Goal: Transaction & Acquisition: Purchase product/service

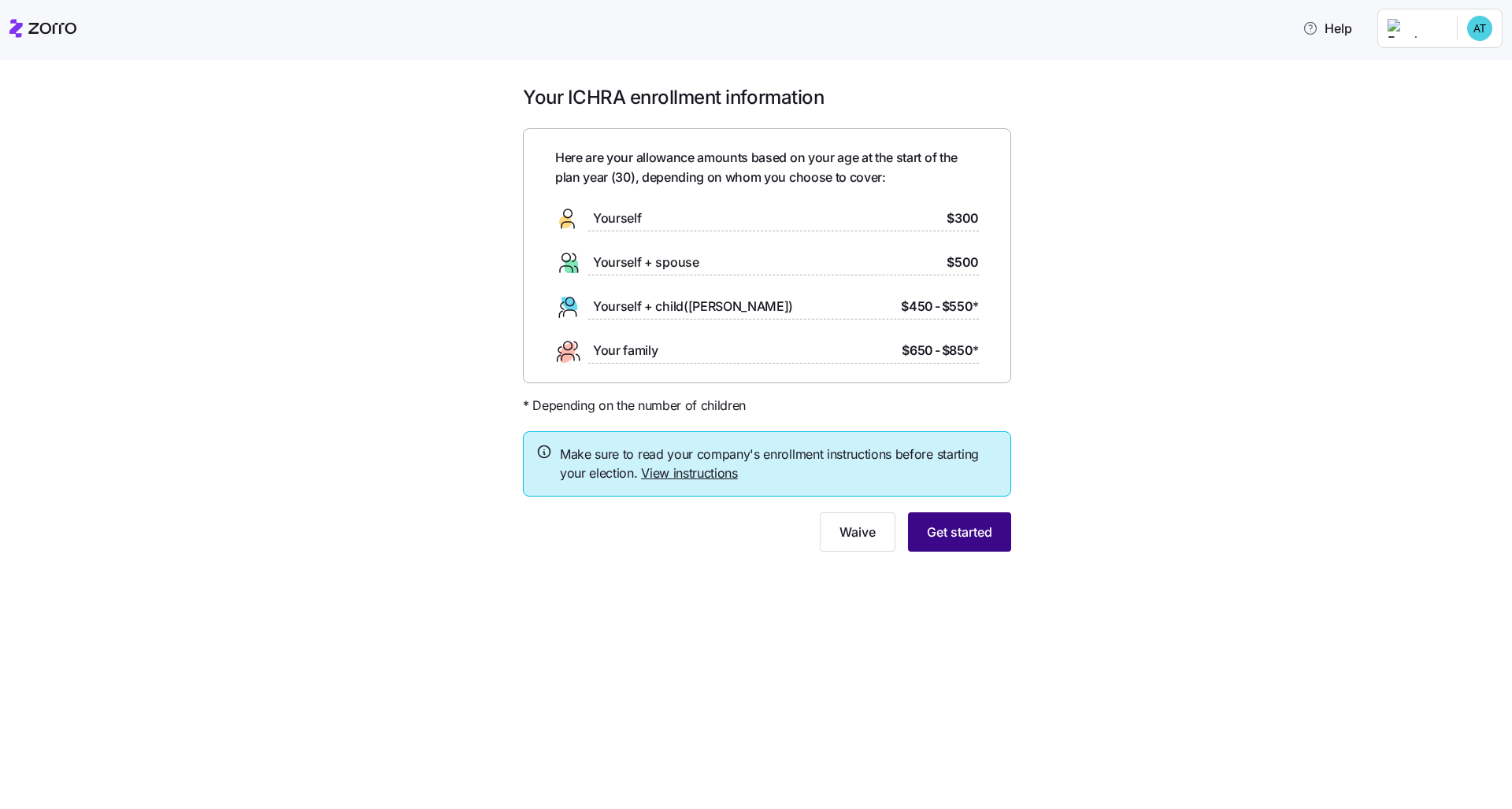
click at [756, 527] on span "Get started" at bounding box center [959, 532] width 66 height 19
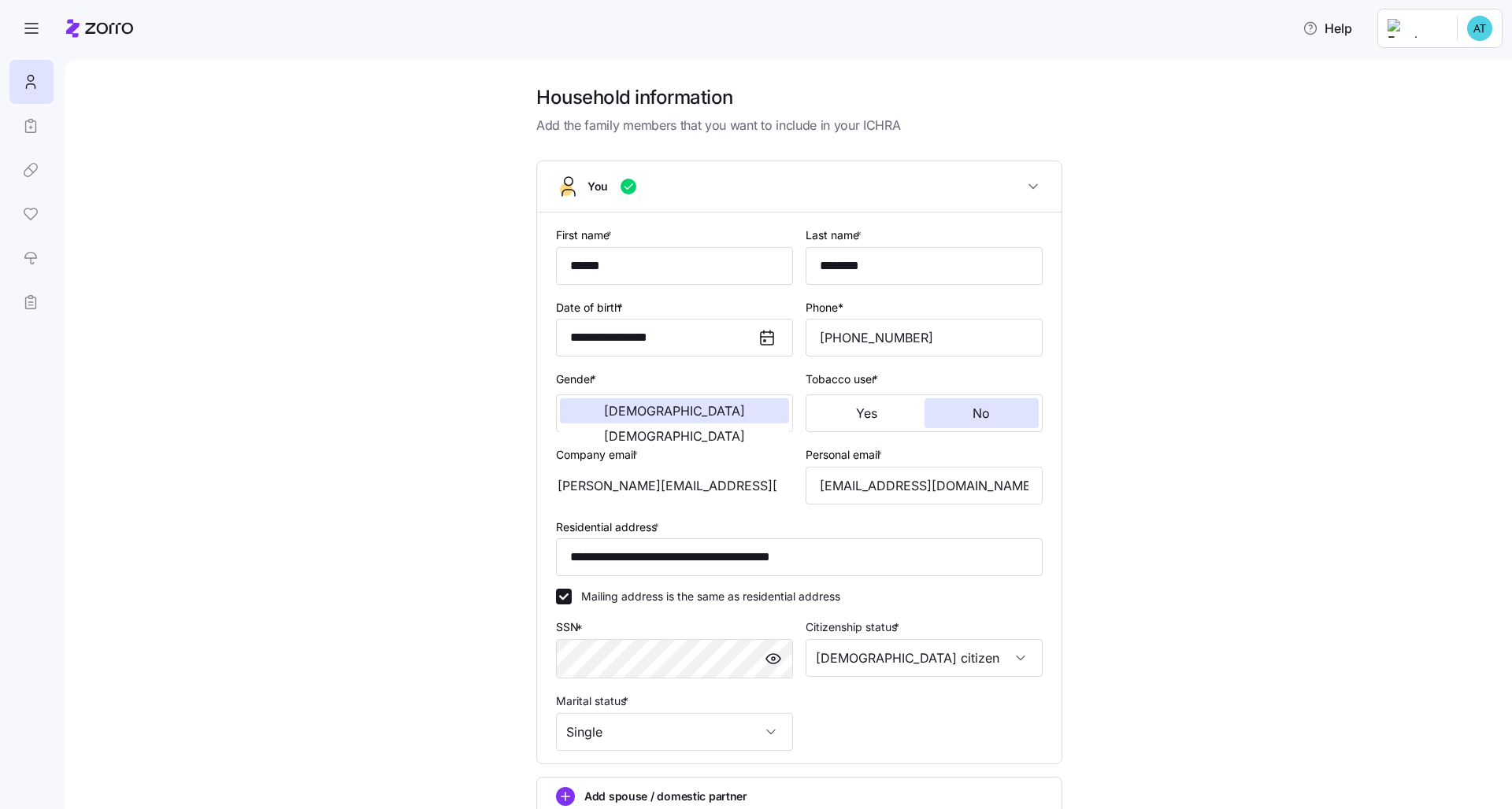
scroll to position [161, 0]
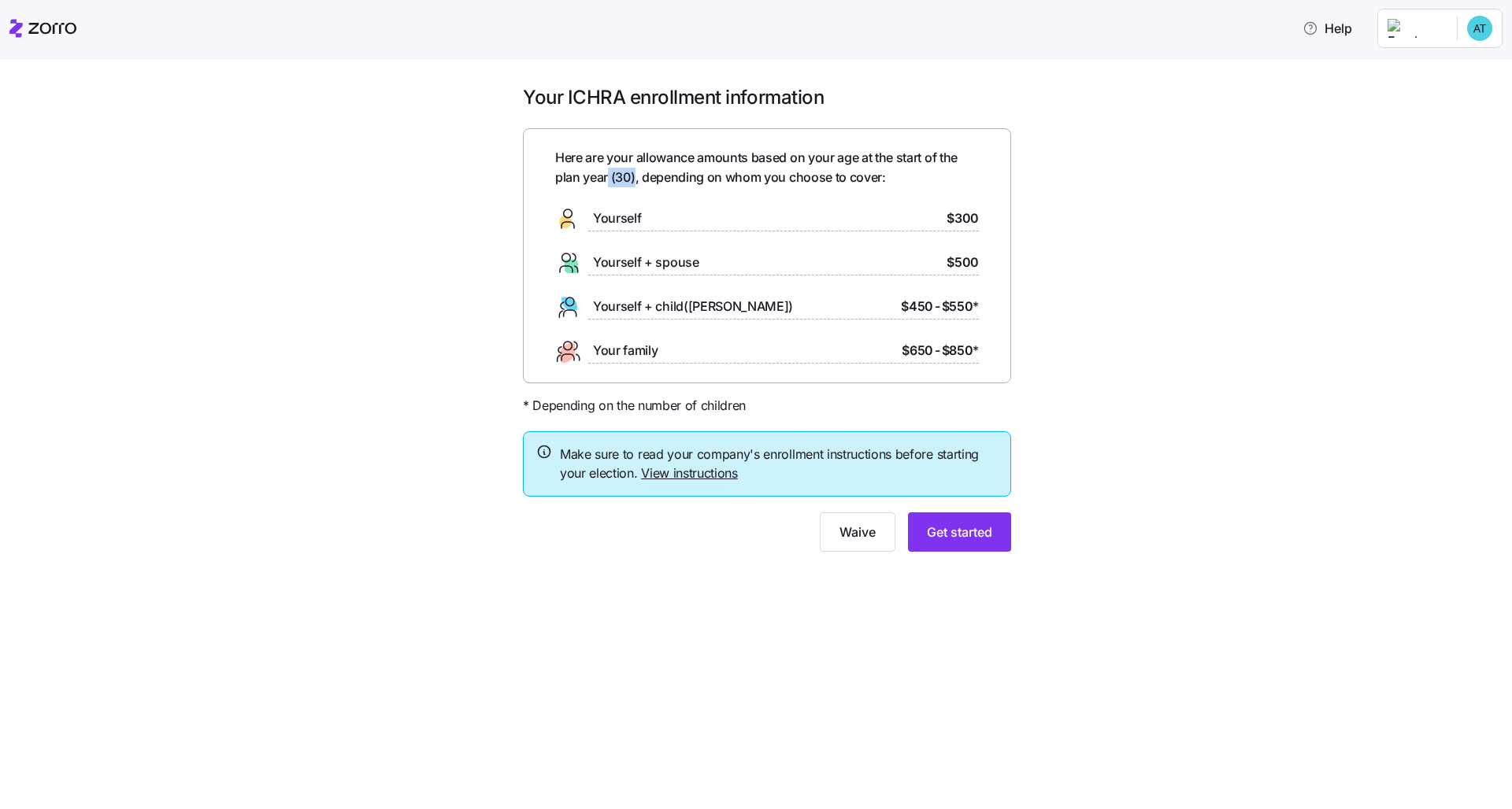
drag, startPoint x: 636, startPoint y: 177, endPoint x: 608, endPoint y: 178, distance: 28.0
click at [608, 178] on span "Here are your allowance amounts based on your age at the start of the plan year…" at bounding box center [767, 168] width 424 height 39
click at [247, 59] on main "Your ICHRA enrollment information Here are your allowance amounts based on your…" at bounding box center [756, 400] width 1512 height 800
click at [756, 414] on div "Your ICHRA enrollment information Here are your allowance amounts based on your…" at bounding box center [766, 327] width 1446 height 485
click at [756, 528] on button "Get started" at bounding box center [959, 532] width 103 height 39
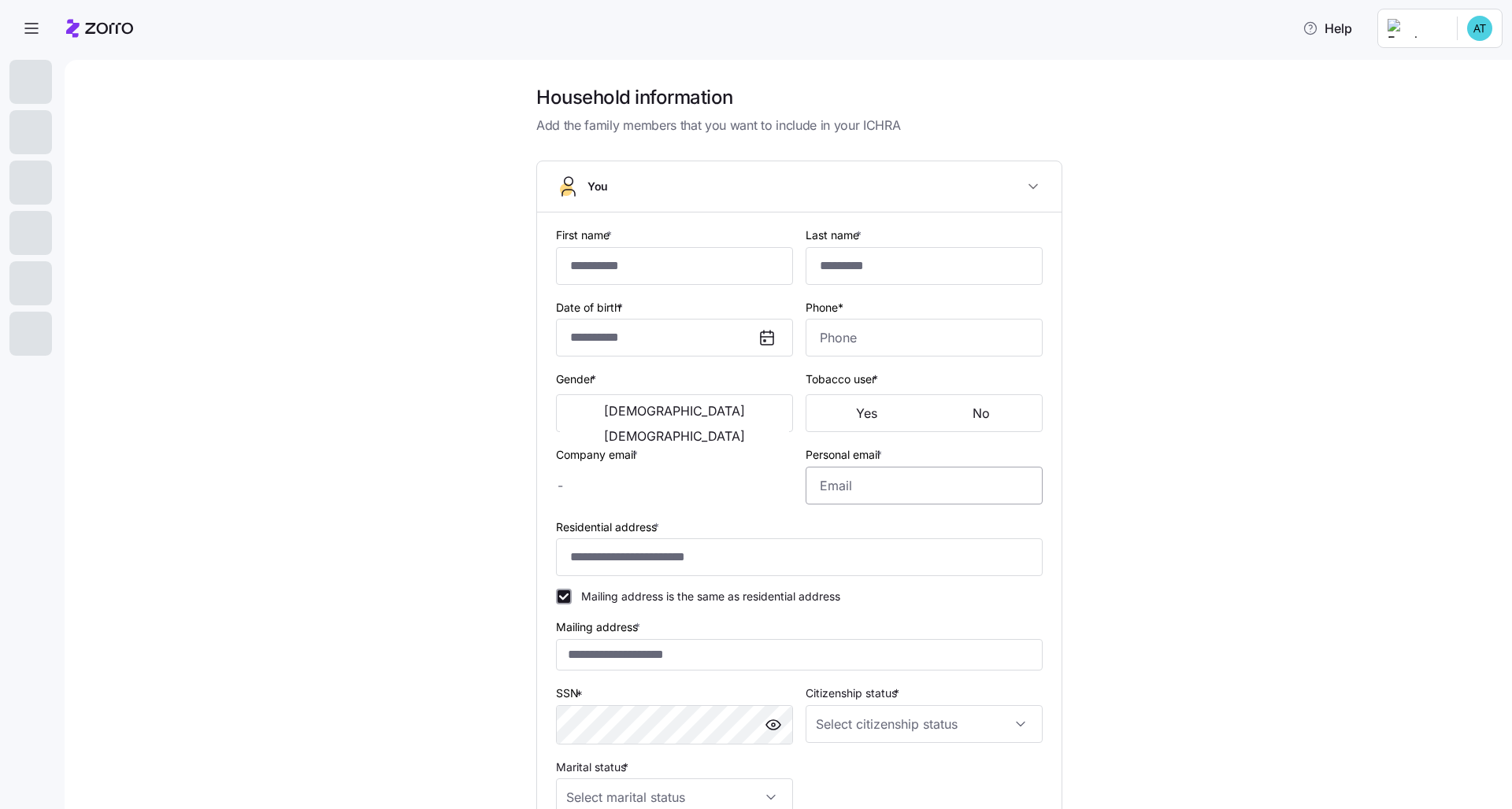
type input "******"
type input "********"
type input "[PERSON_NAME][EMAIL_ADDRESS][DOMAIN_NAME]"
type input "[EMAIL_ADDRESS][DOMAIN_NAME]"
type input "**********"
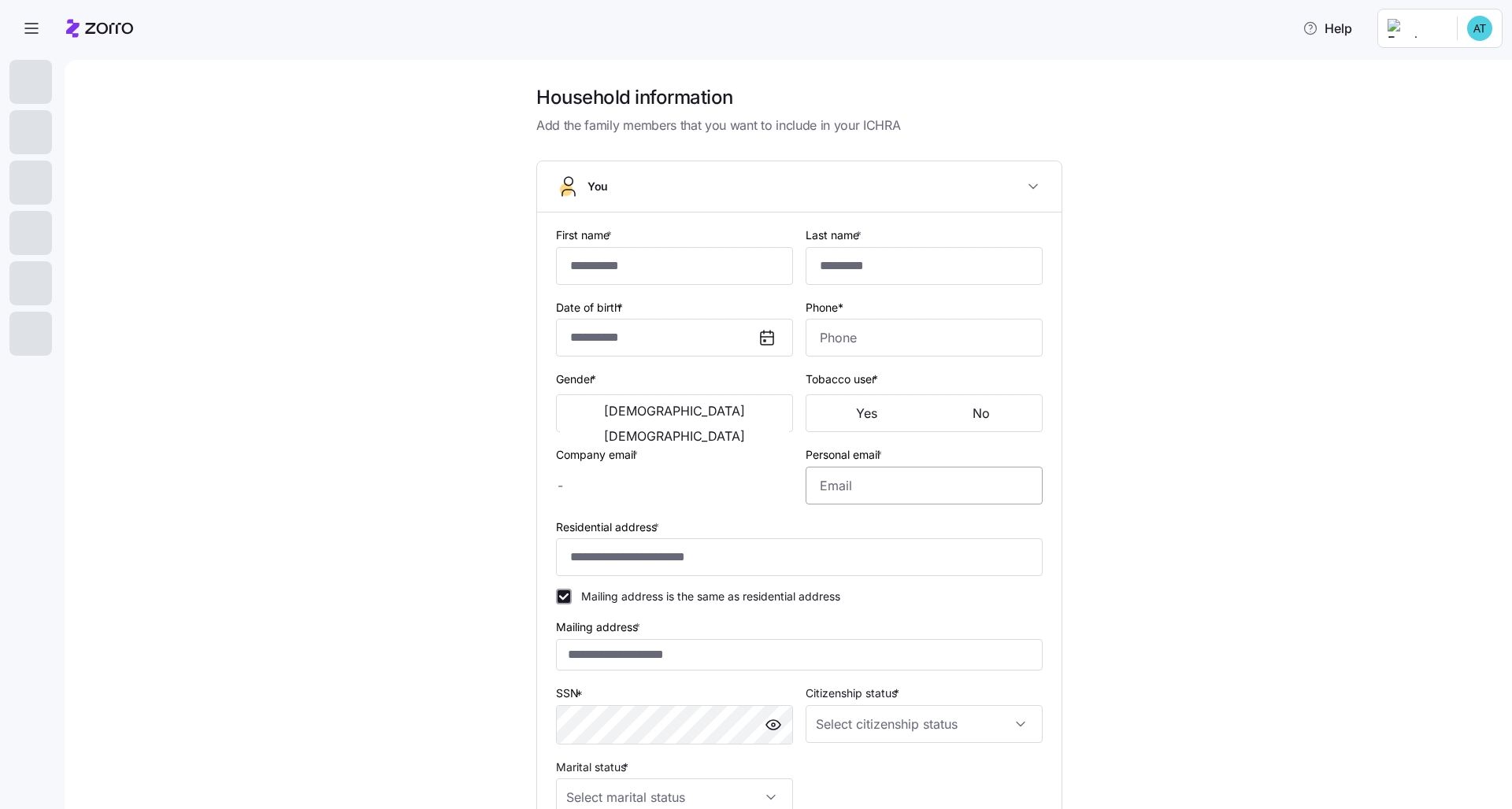
checkbox input "true"
type input "**********"
type input "[PHONE_NUMBER]"
type input "[DEMOGRAPHIC_DATA] citizen"
type input "Single"
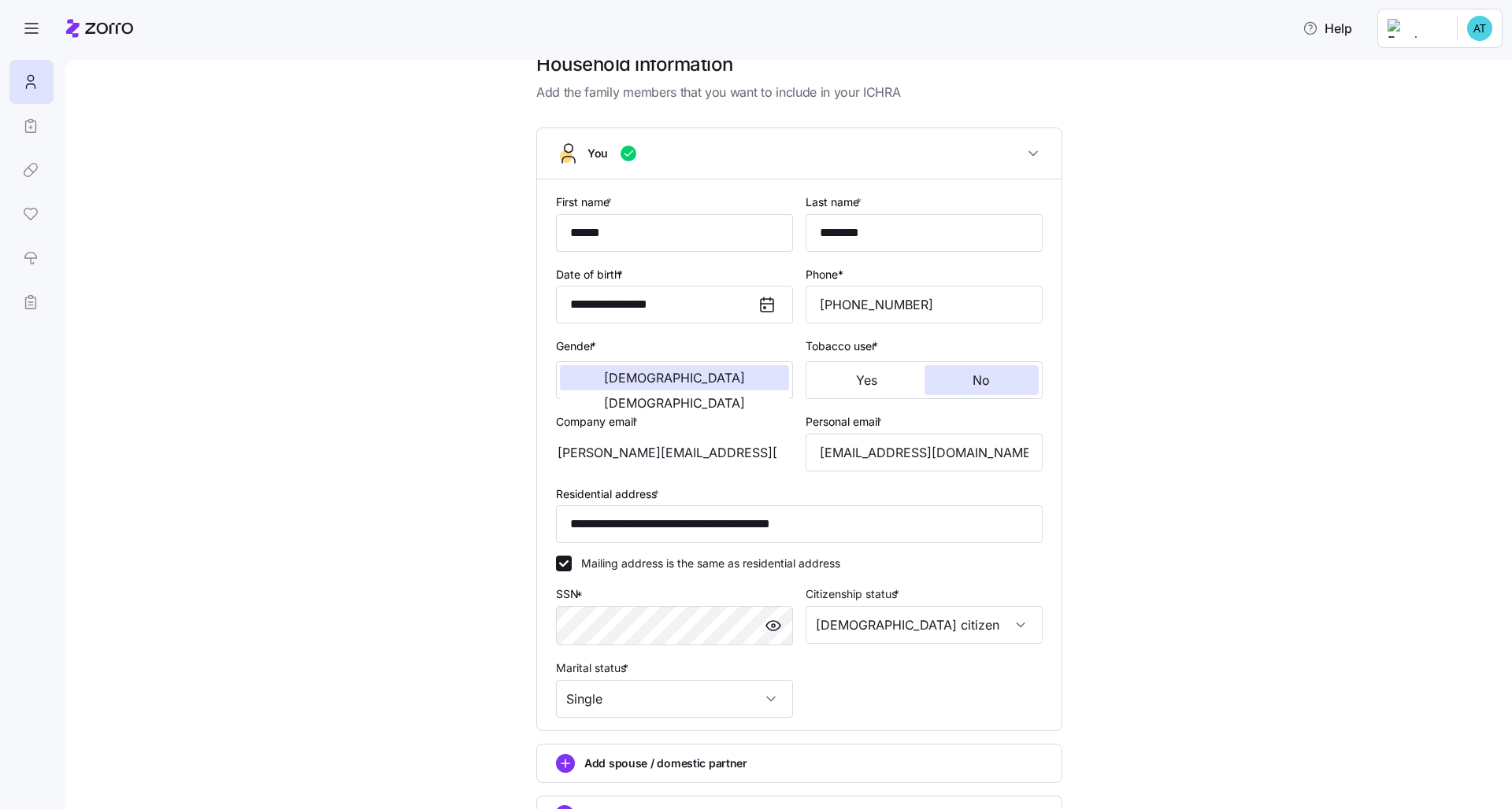
scroll to position [153, 0]
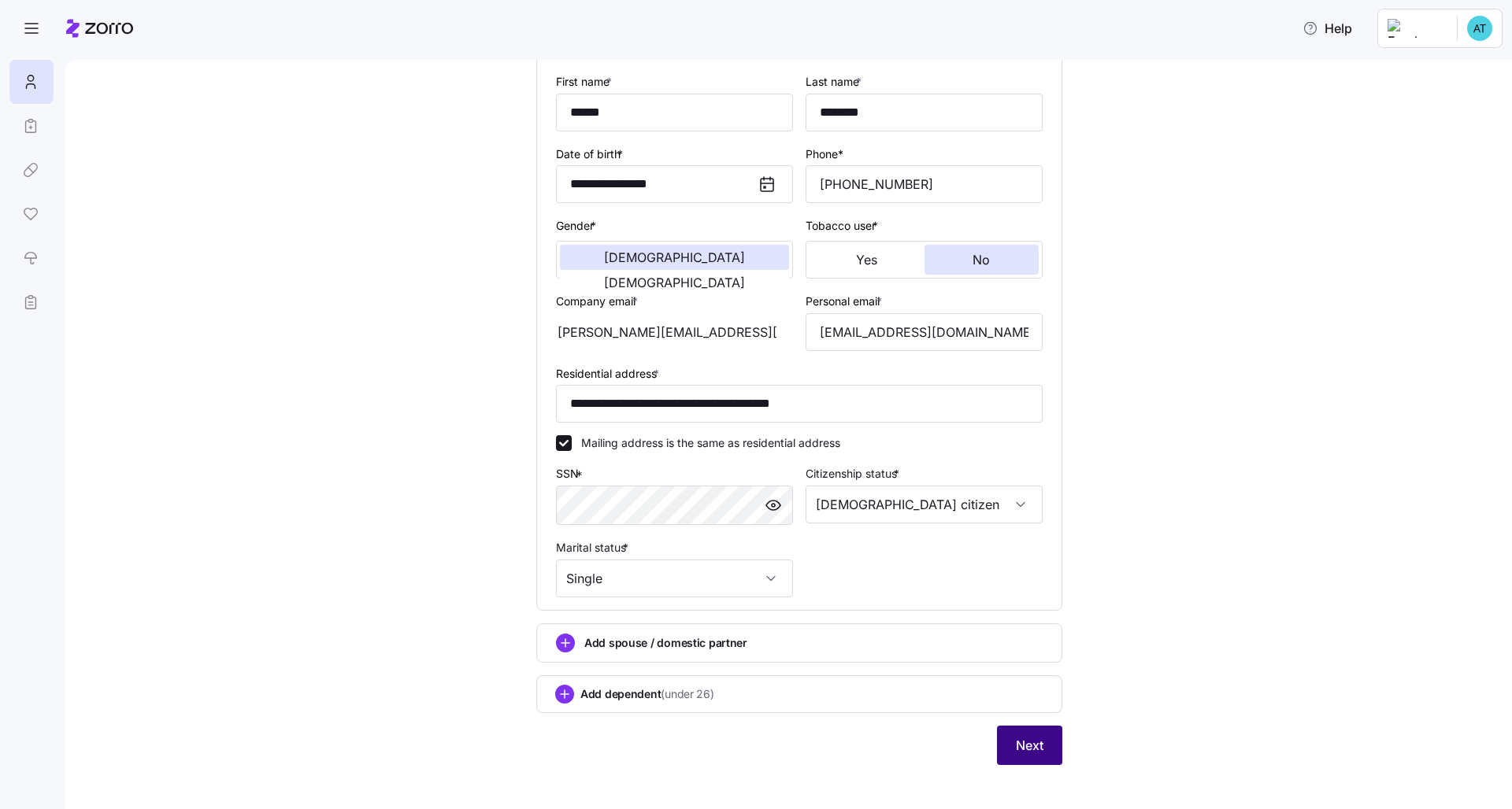
click at [756, 620] on span "Next" at bounding box center [1029, 745] width 28 height 19
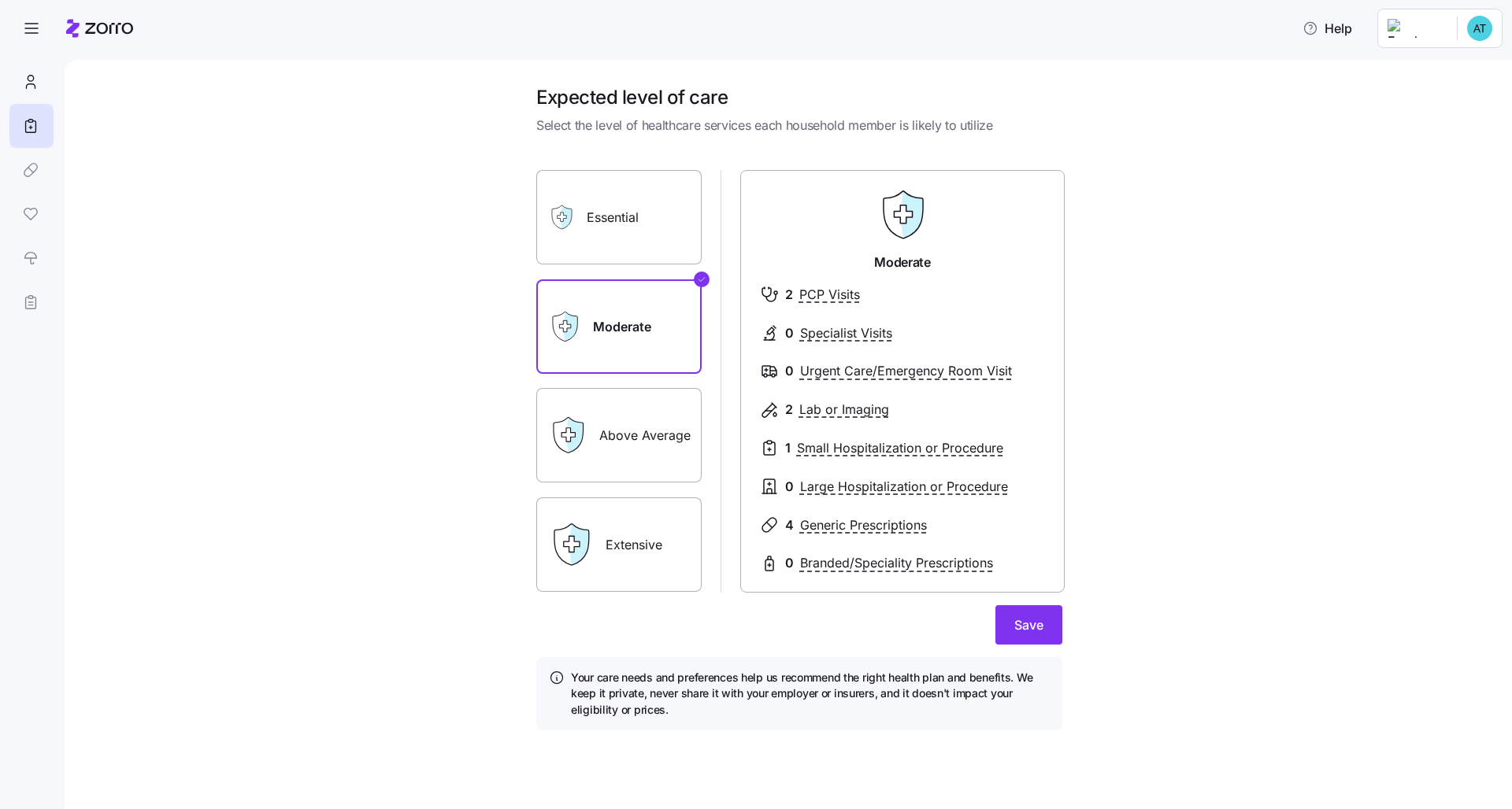
click at [638, 230] on label "Essential" at bounding box center [619, 217] width 165 height 94
click at [0, 0] on input "Essential" at bounding box center [0, 0] width 0 height 0
click at [650, 549] on label "Extensive" at bounding box center [619, 544] width 165 height 94
click at [0, 0] on input "Extensive" at bounding box center [0, 0] width 0 height 0
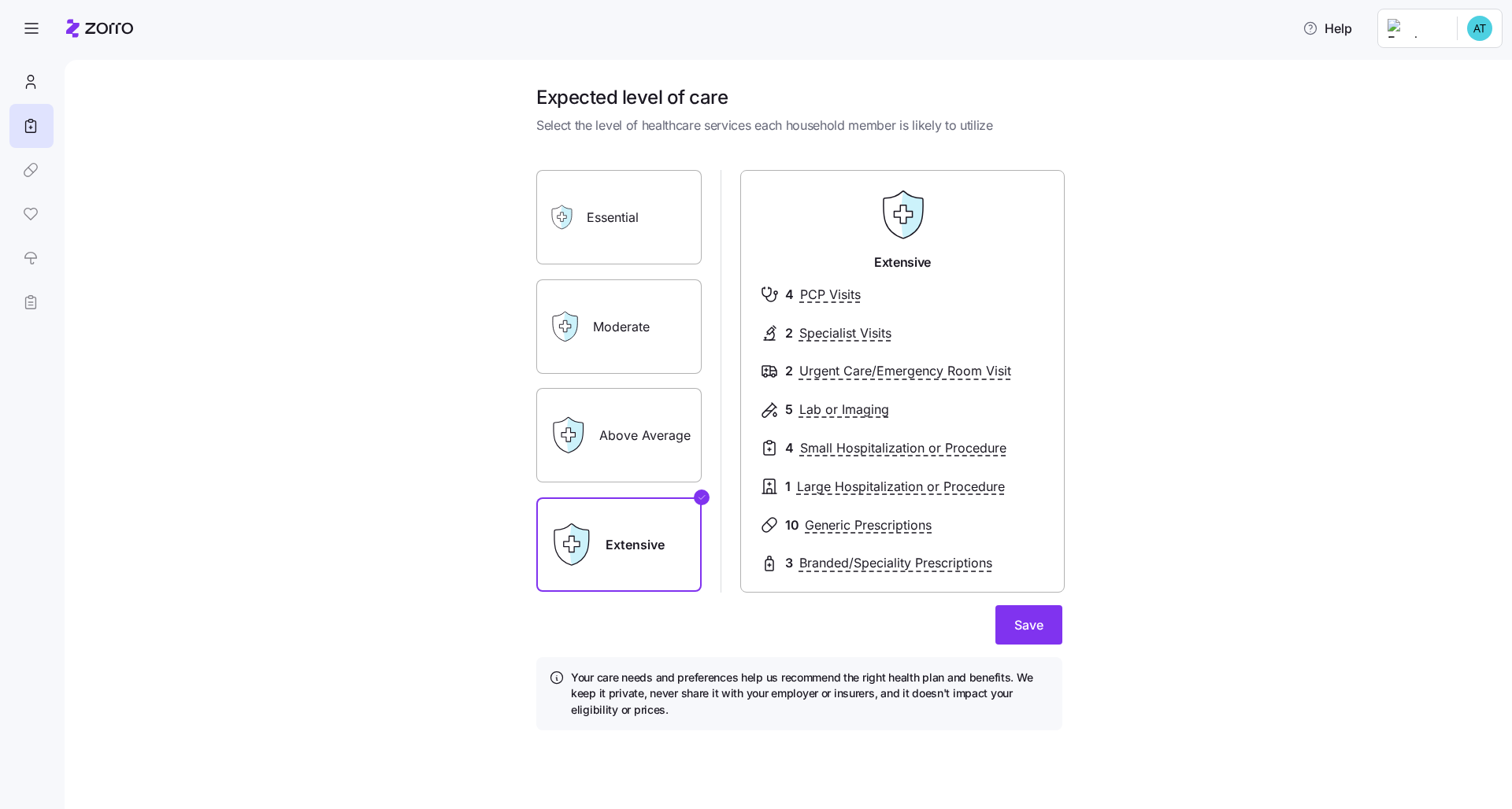
click at [641, 440] on label "Above Average" at bounding box center [619, 435] width 165 height 94
click at [0, 0] on input "Above Average" at bounding box center [0, 0] width 0 height 0
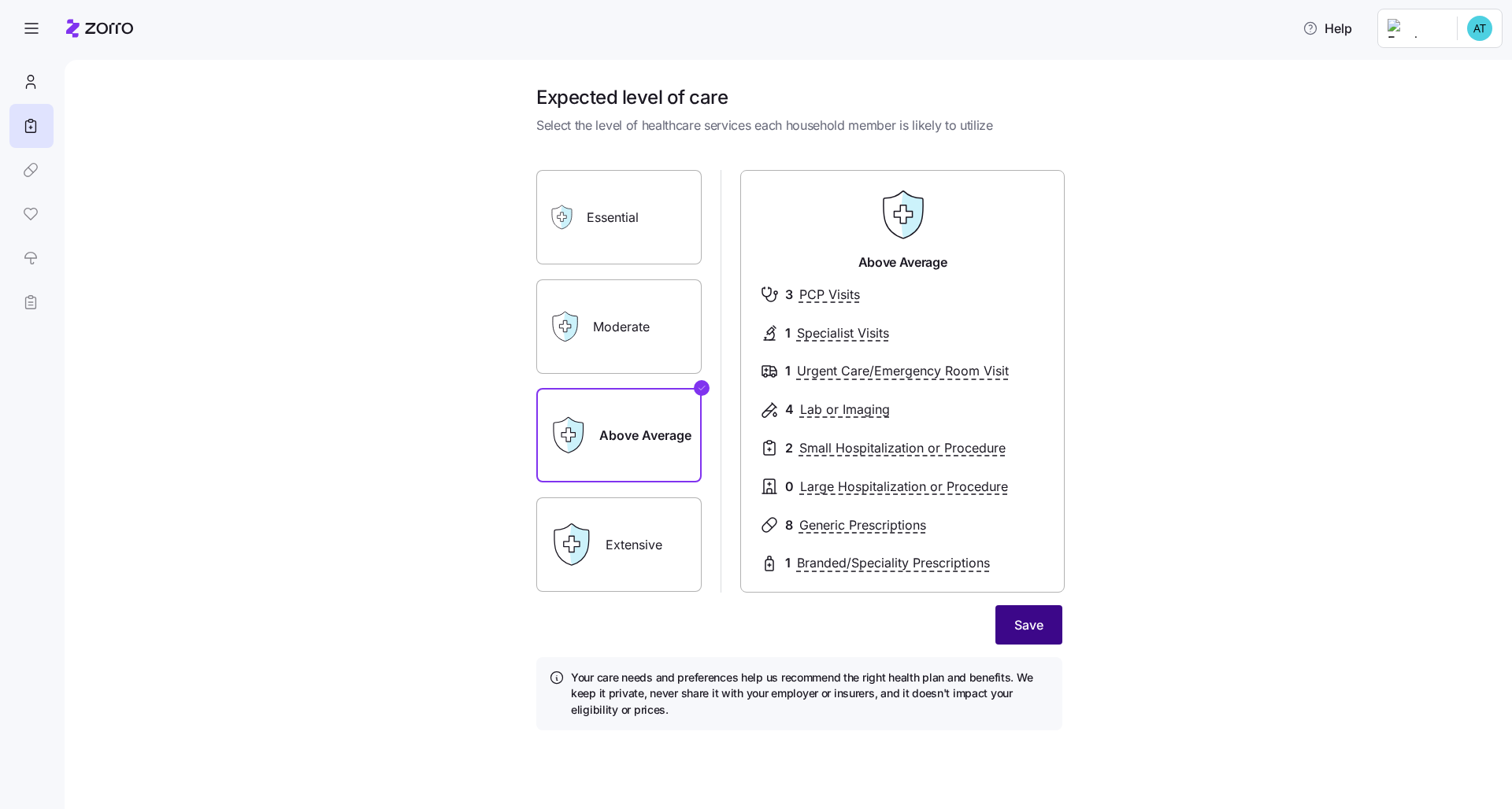
click at [756, 620] on span "Save" at bounding box center [1028, 624] width 29 height 19
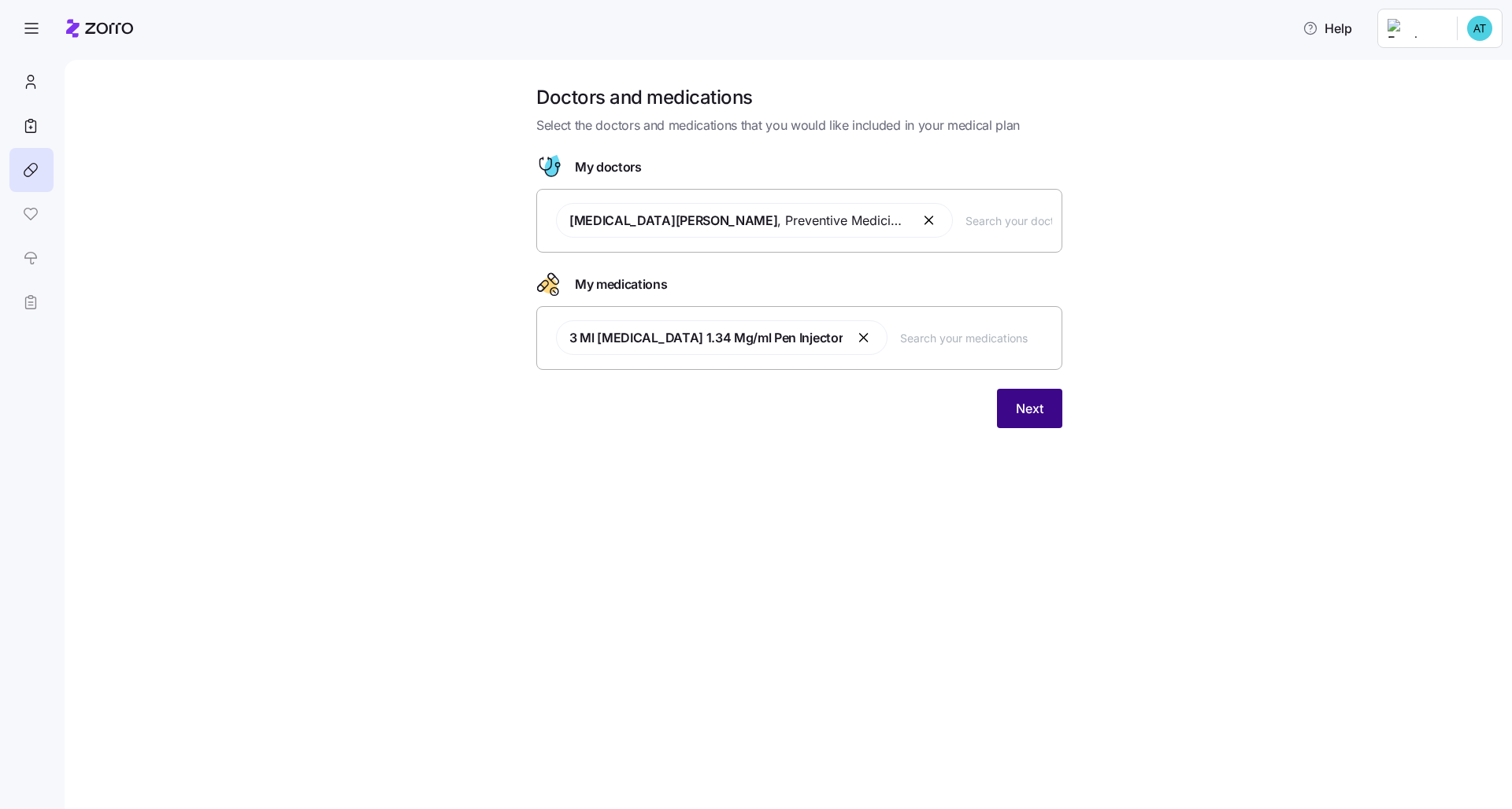
click at [756, 413] on span "Next" at bounding box center [1029, 408] width 28 height 19
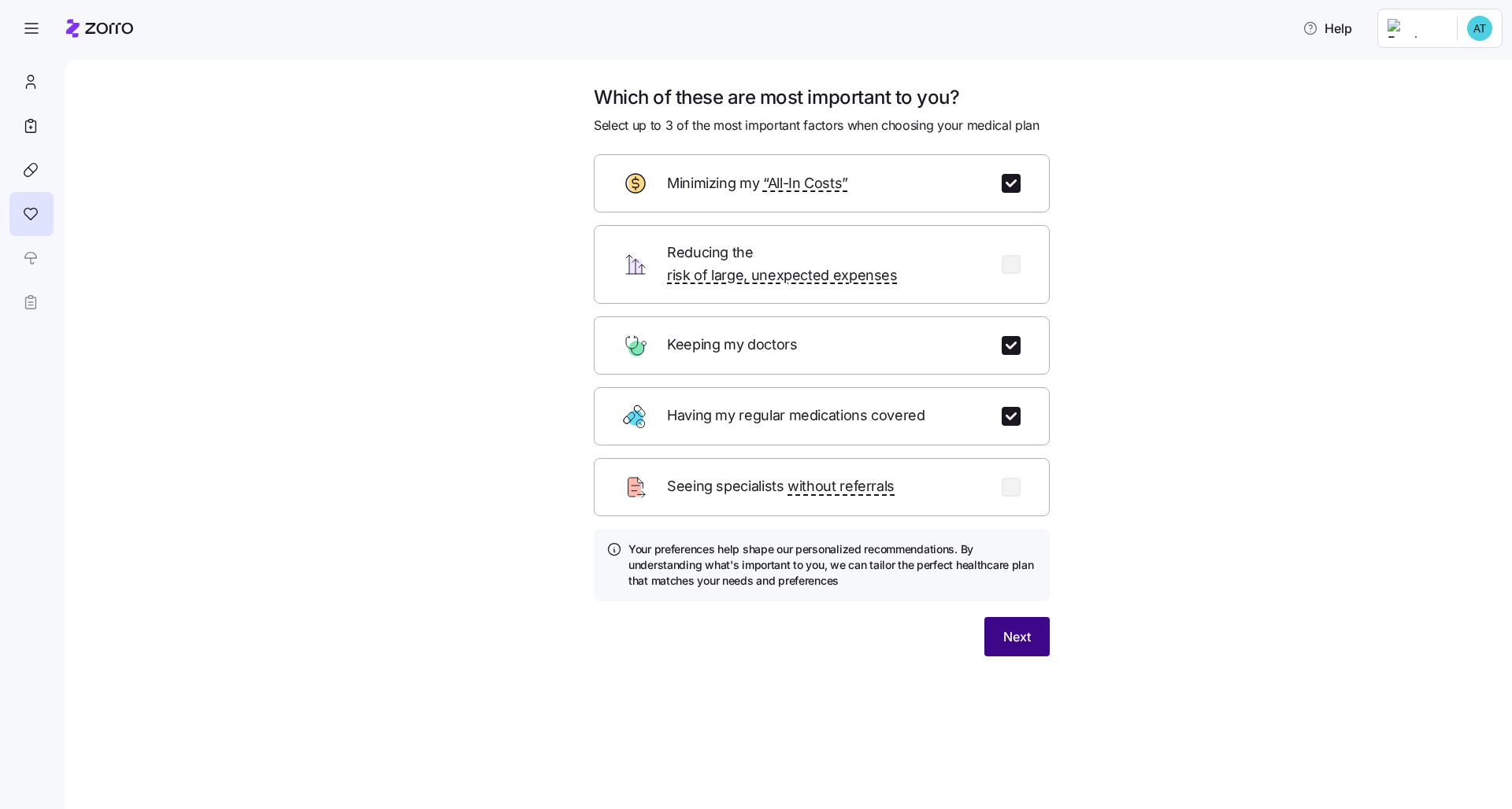
click at [756, 617] on button "Next" at bounding box center [1017, 637] width 66 height 39
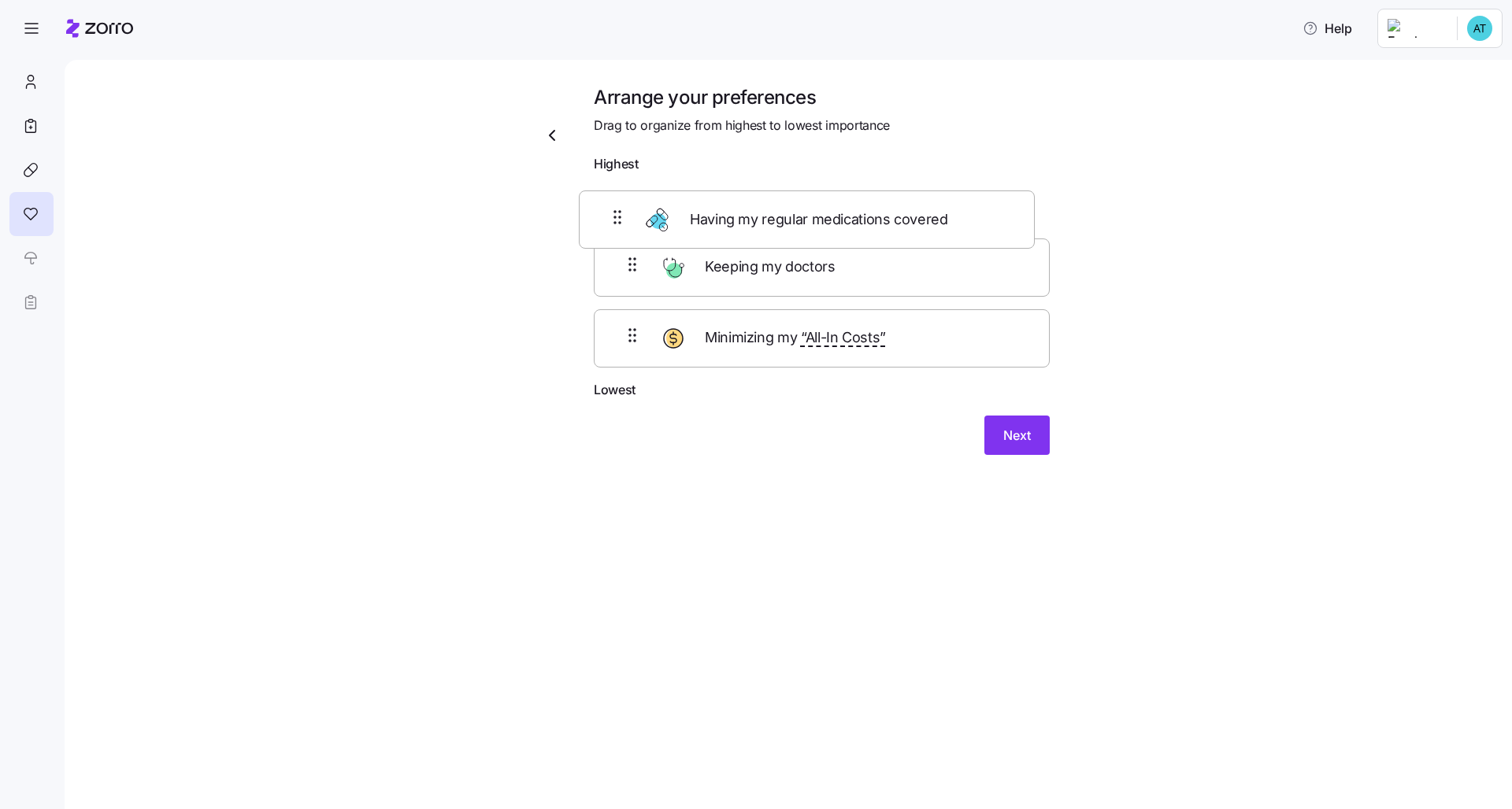
drag, startPoint x: 898, startPoint y: 286, endPoint x: 882, endPoint y: 222, distance: 66.0
click at [756, 222] on div "Keeping my doctors Having my regular medications covered Minimizing my “All-In …" at bounding box center [822, 280] width 456 height 200
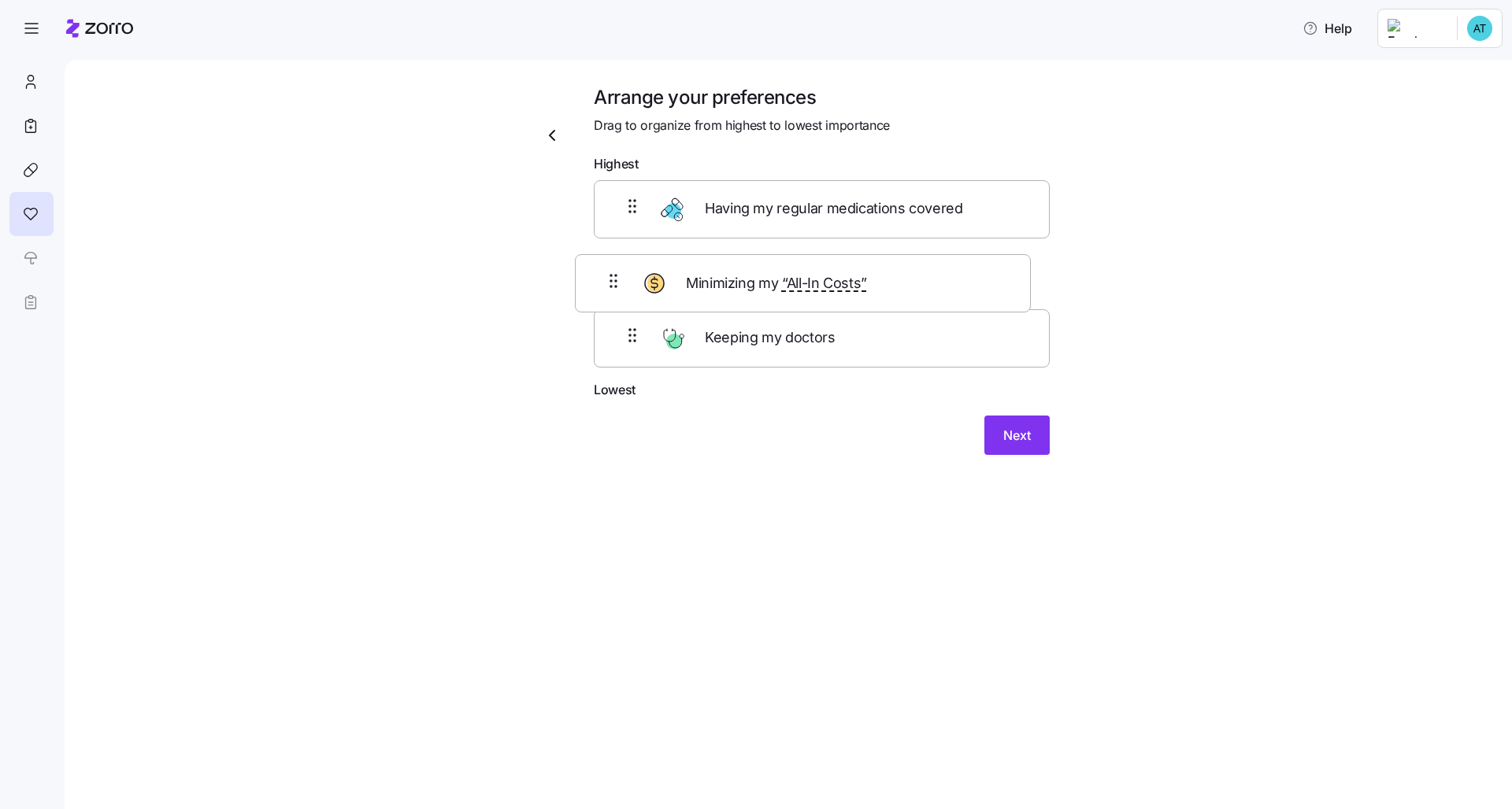
drag, startPoint x: 922, startPoint y: 353, endPoint x: 901, endPoint y: 276, distance: 79.8
click at [756, 277] on div "Having my regular medications covered Keeping my doctors Minimizing my “All-In …" at bounding box center [822, 280] width 456 height 200
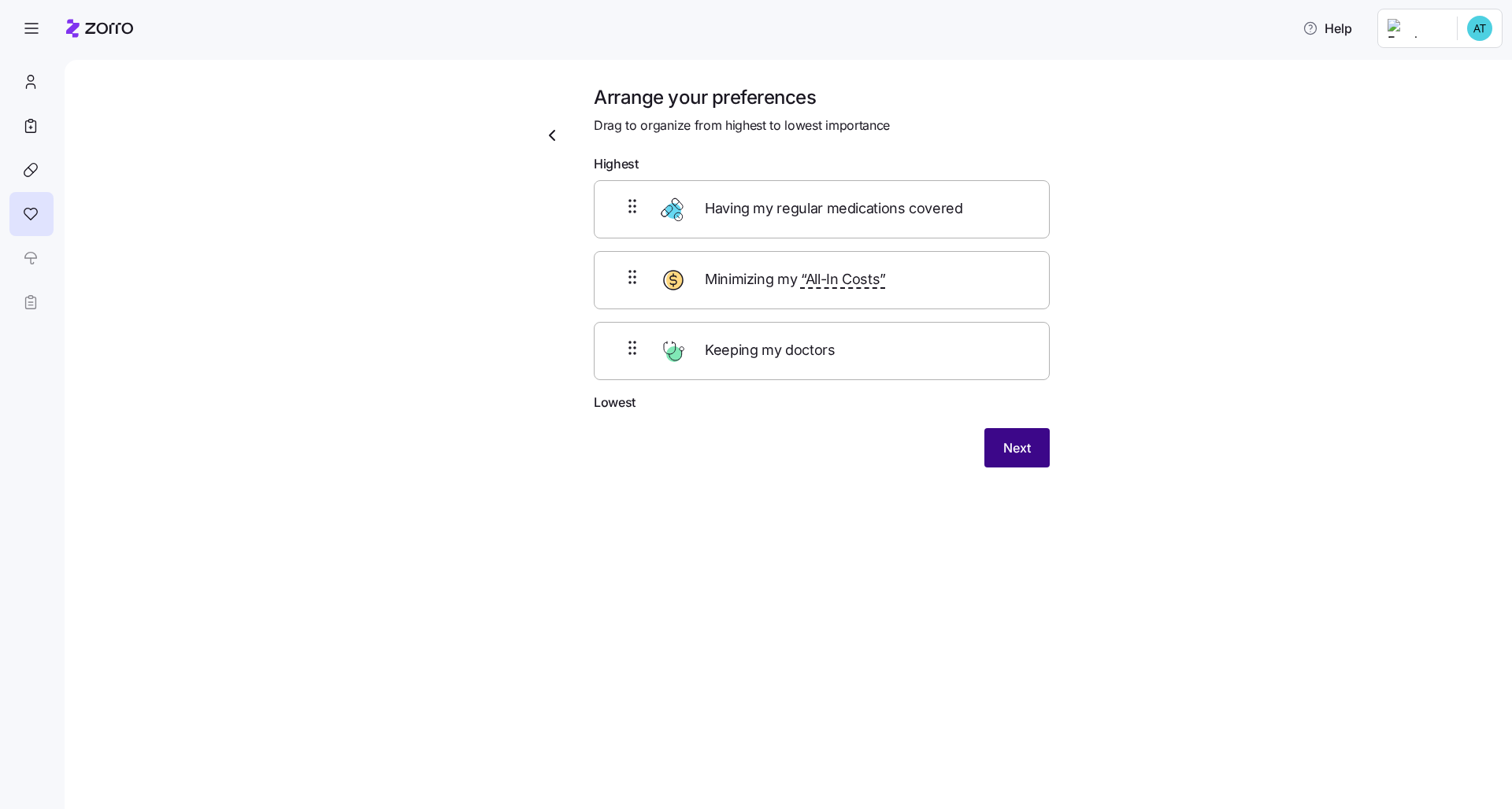
click at [756, 447] on span "Next" at bounding box center [1017, 448] width 28 height 19
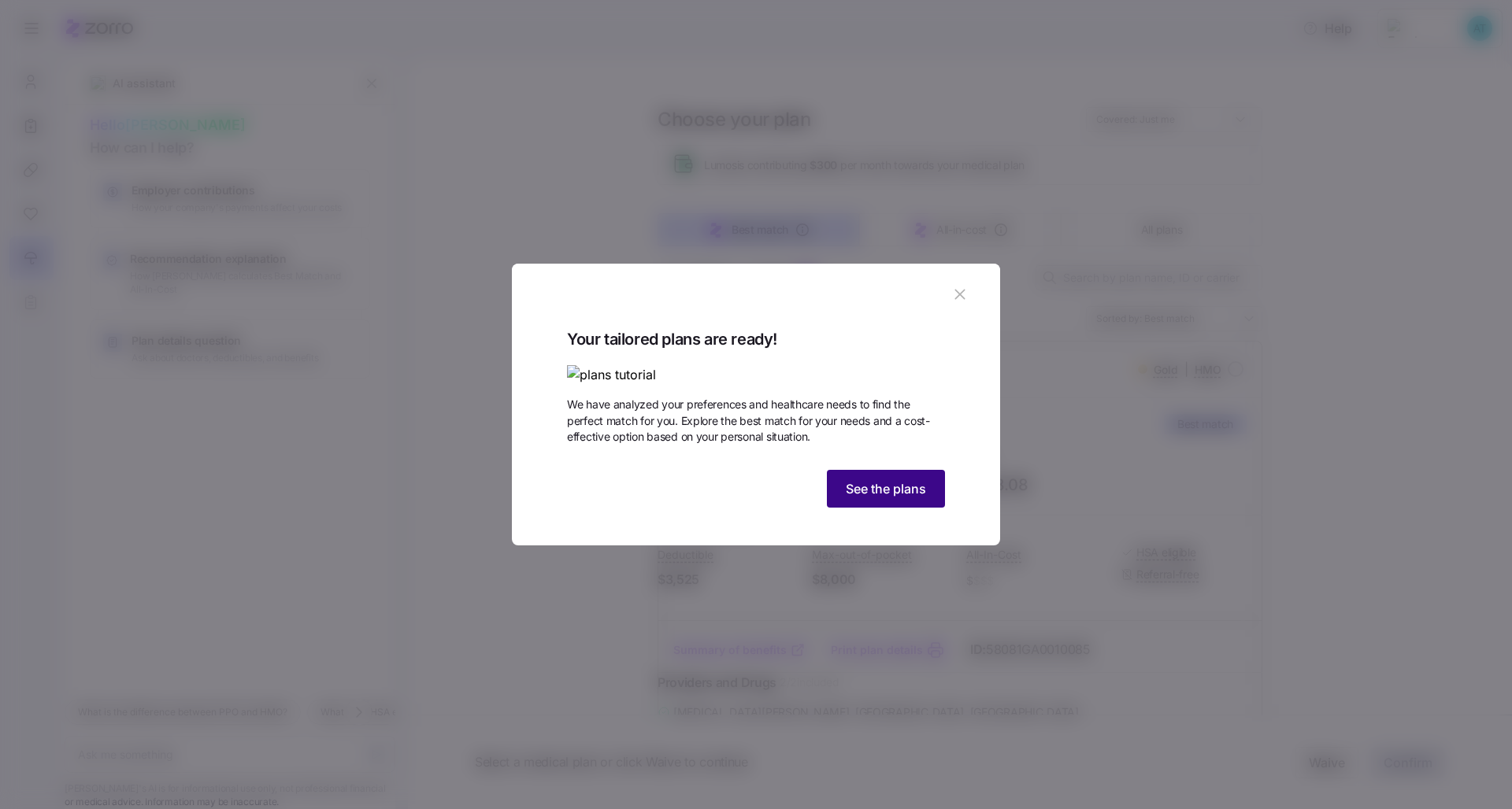
click at [756, 499] on span "See the plans" at bounding box center [887, 488] width 81 height 19
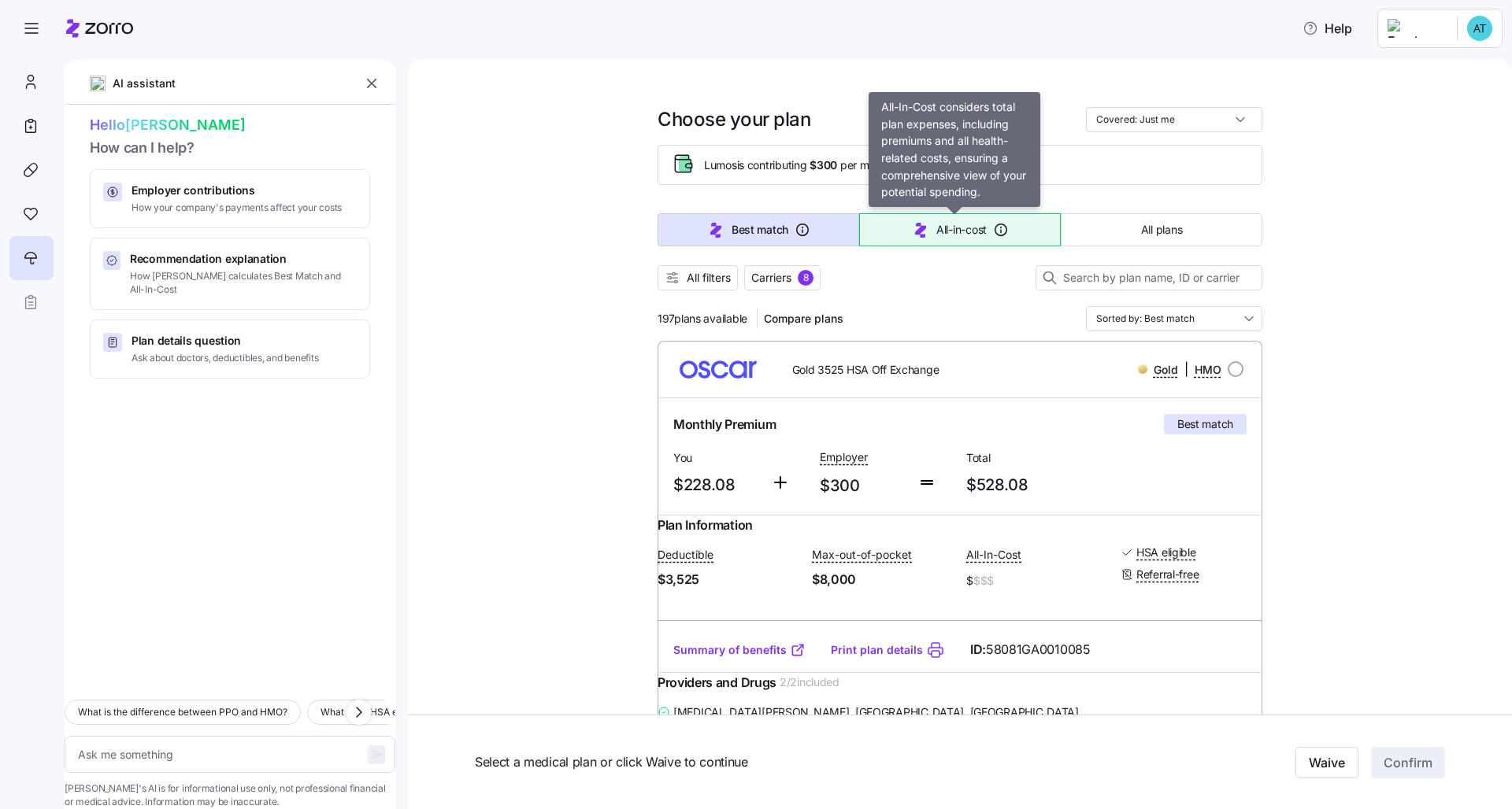
click at [756, 228] on span "All-in-cost" at bounding box center [961, 230] width 50 height 16
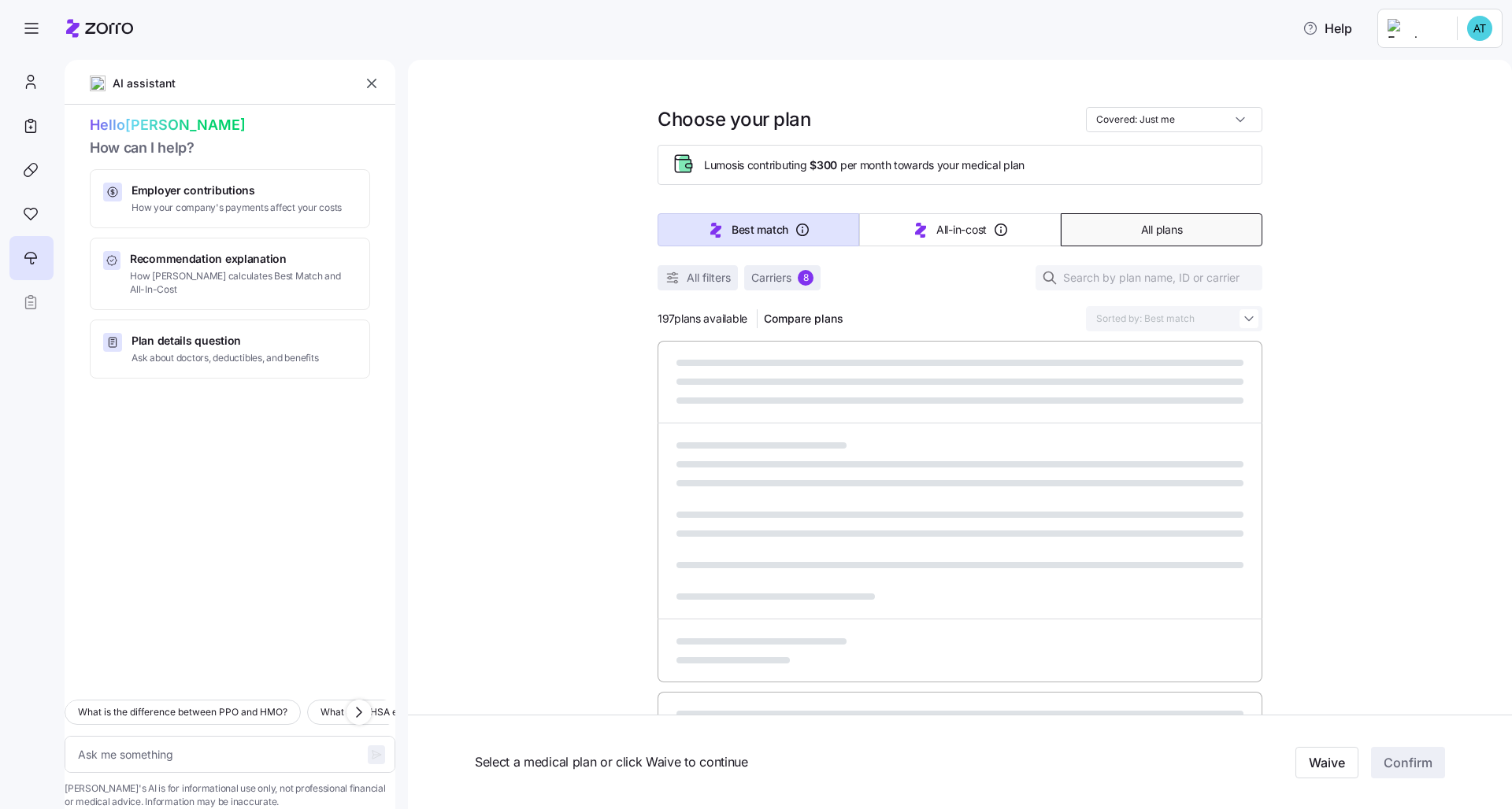
type textarea "x"
type input "Sorted by: All-in-cost"
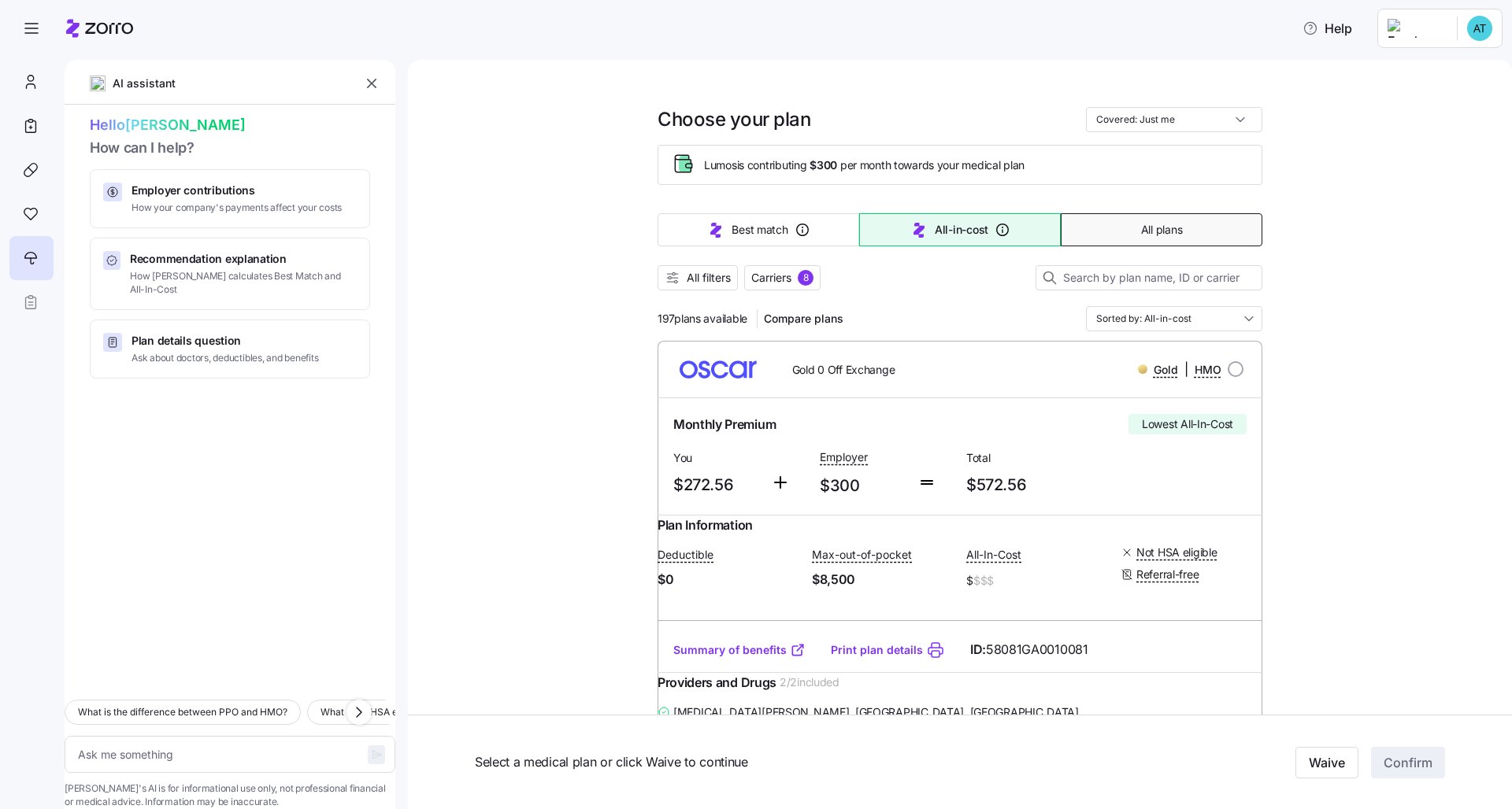
click at [756, 225] on span "All plans" at bounding box center [1162, 230] width 41 height 16
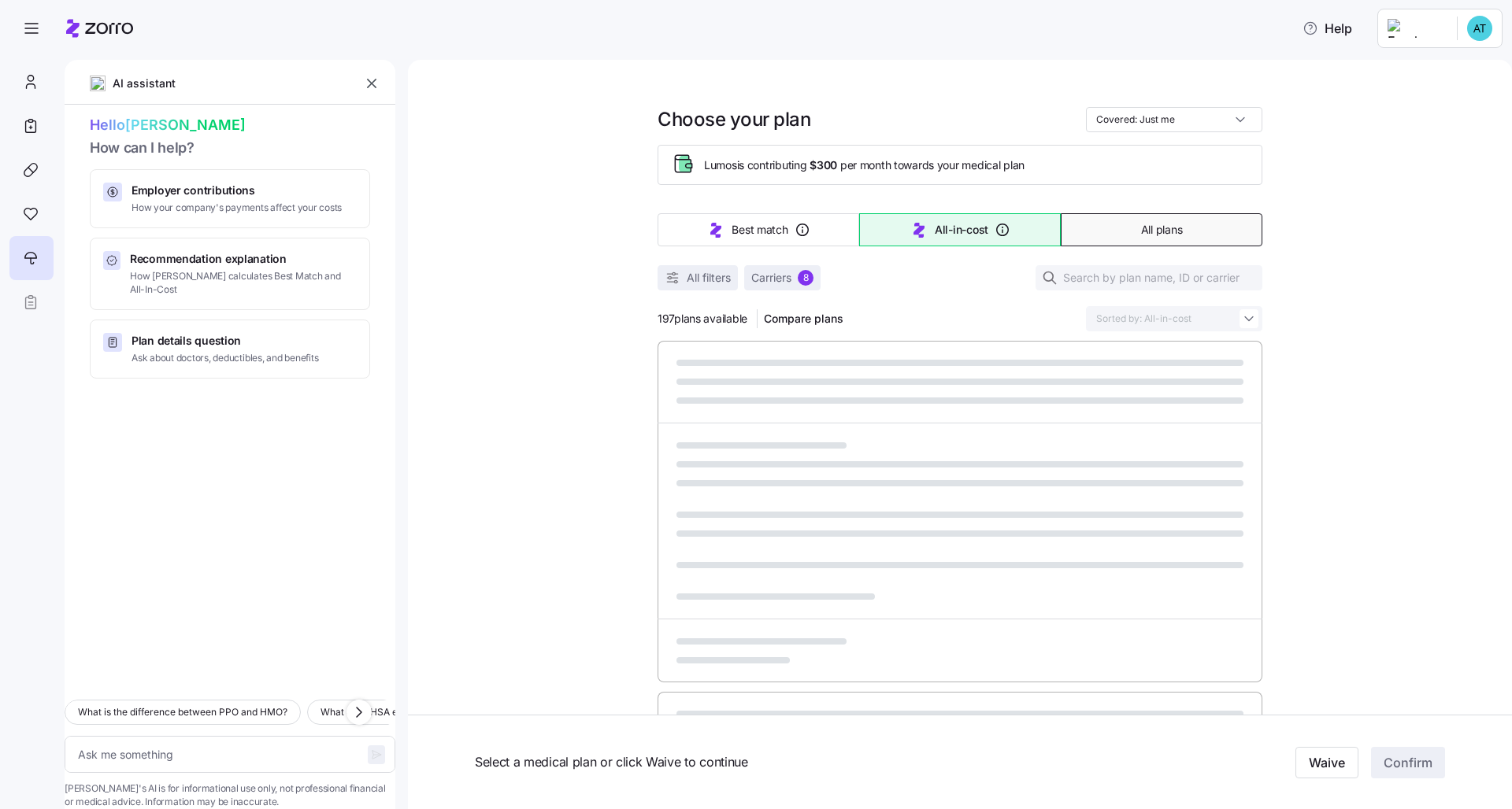
type textarea "x"
type input "Sorted by: Premium"
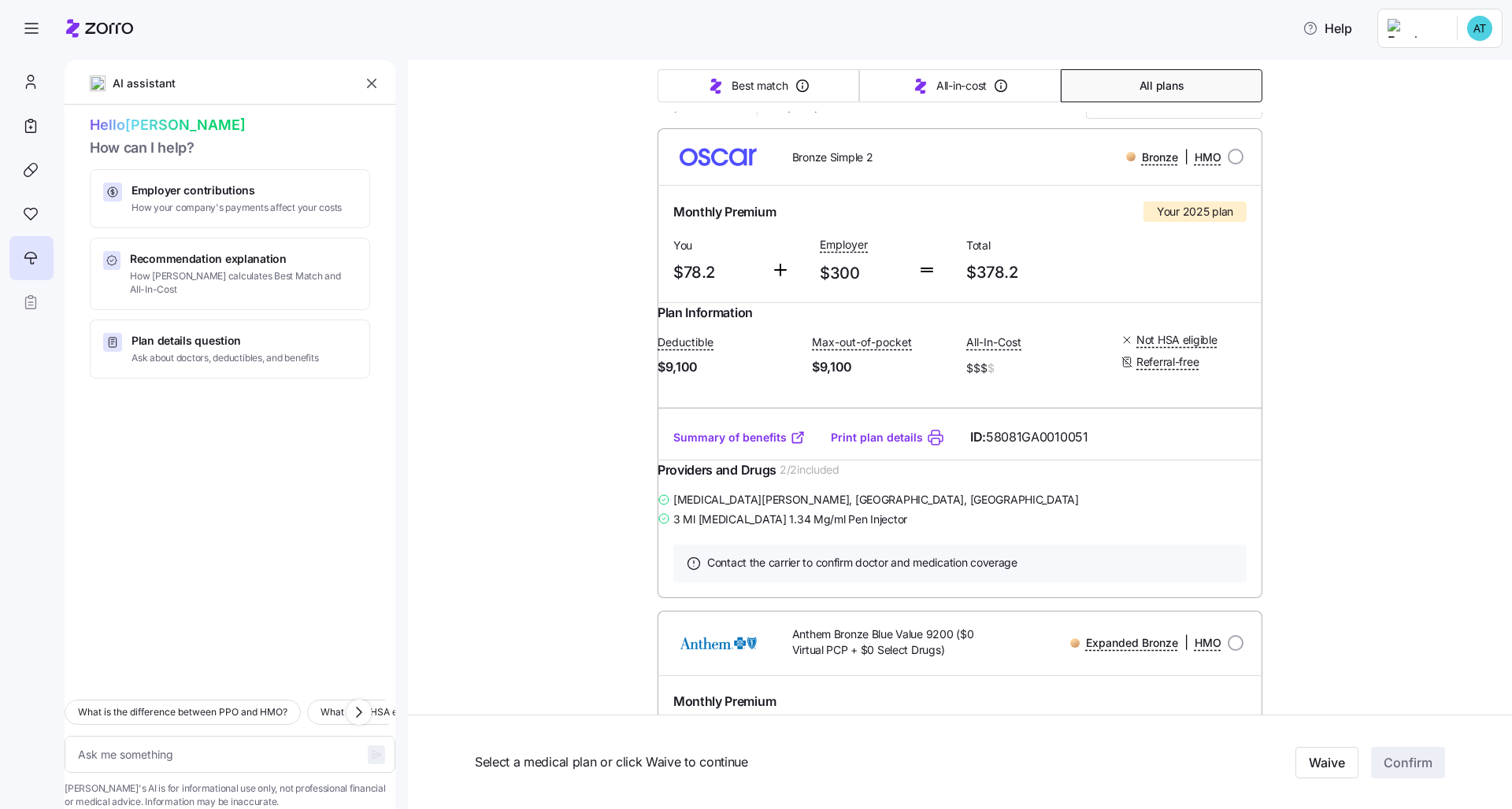
scroll to position [187, 0]
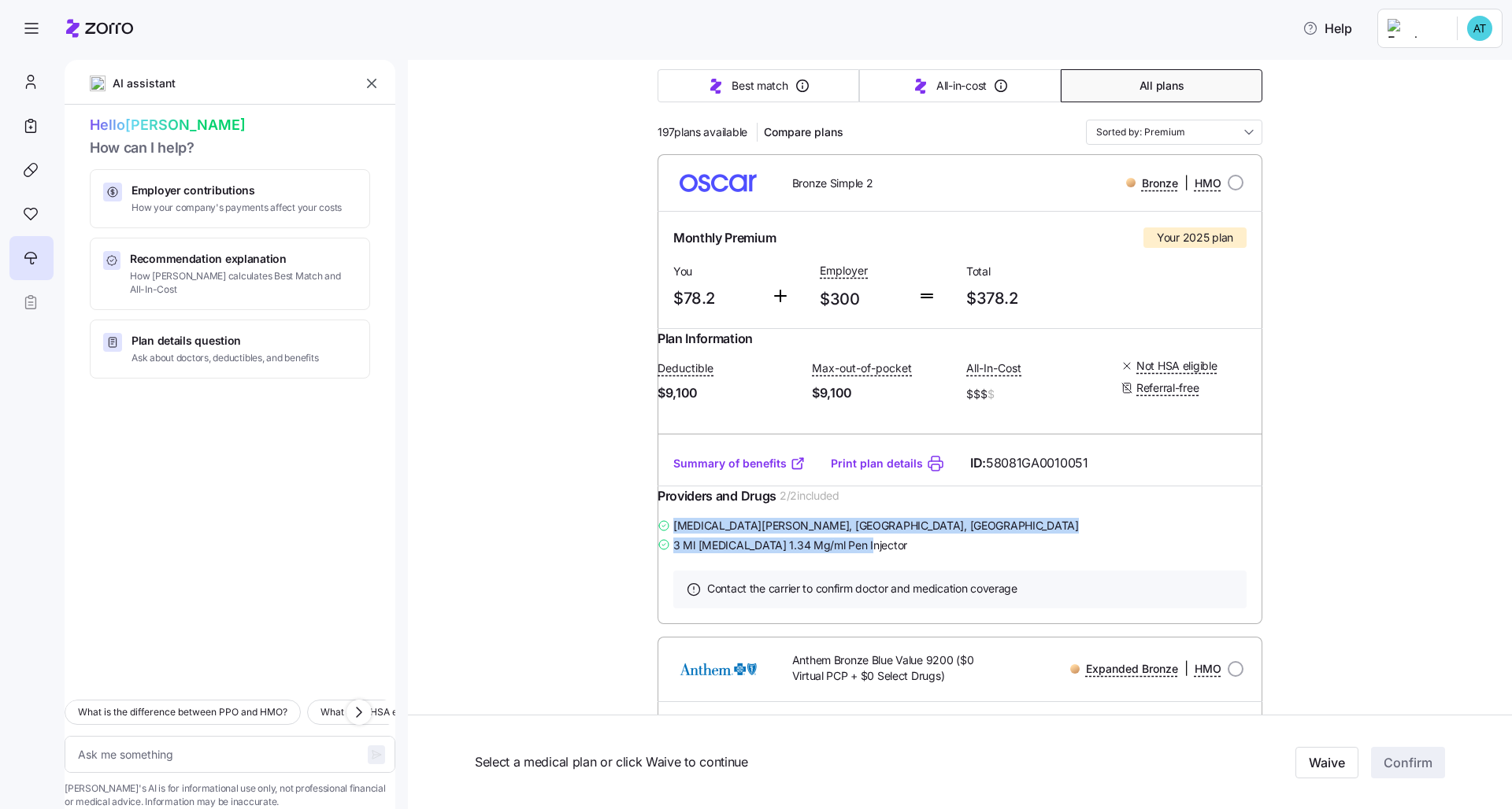
drag, startPoint x: 885, startPoint y: 577, endPoint x: 645, endPoint y: 556, distance: 240.9
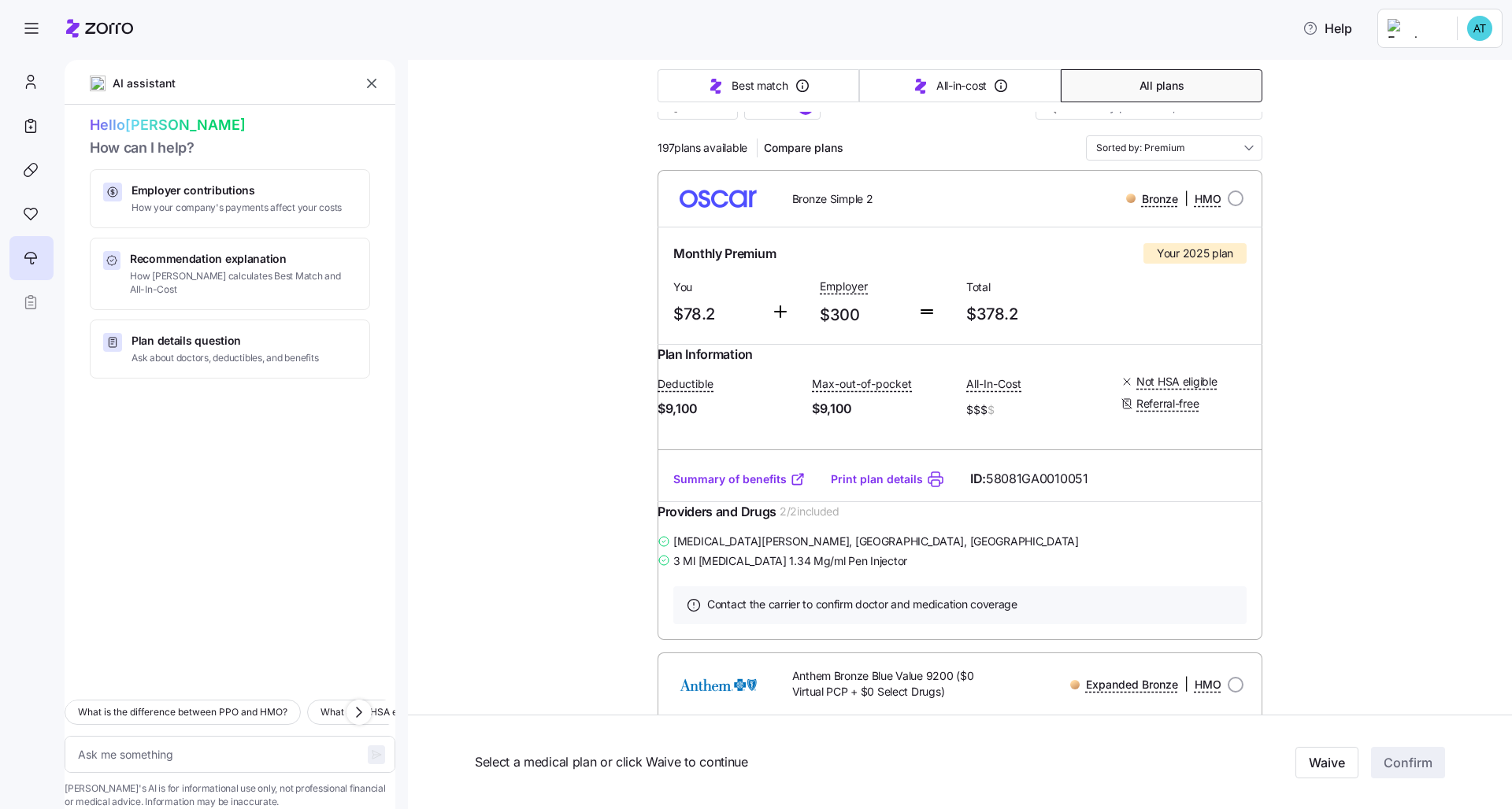
scroll to position [66, 0]
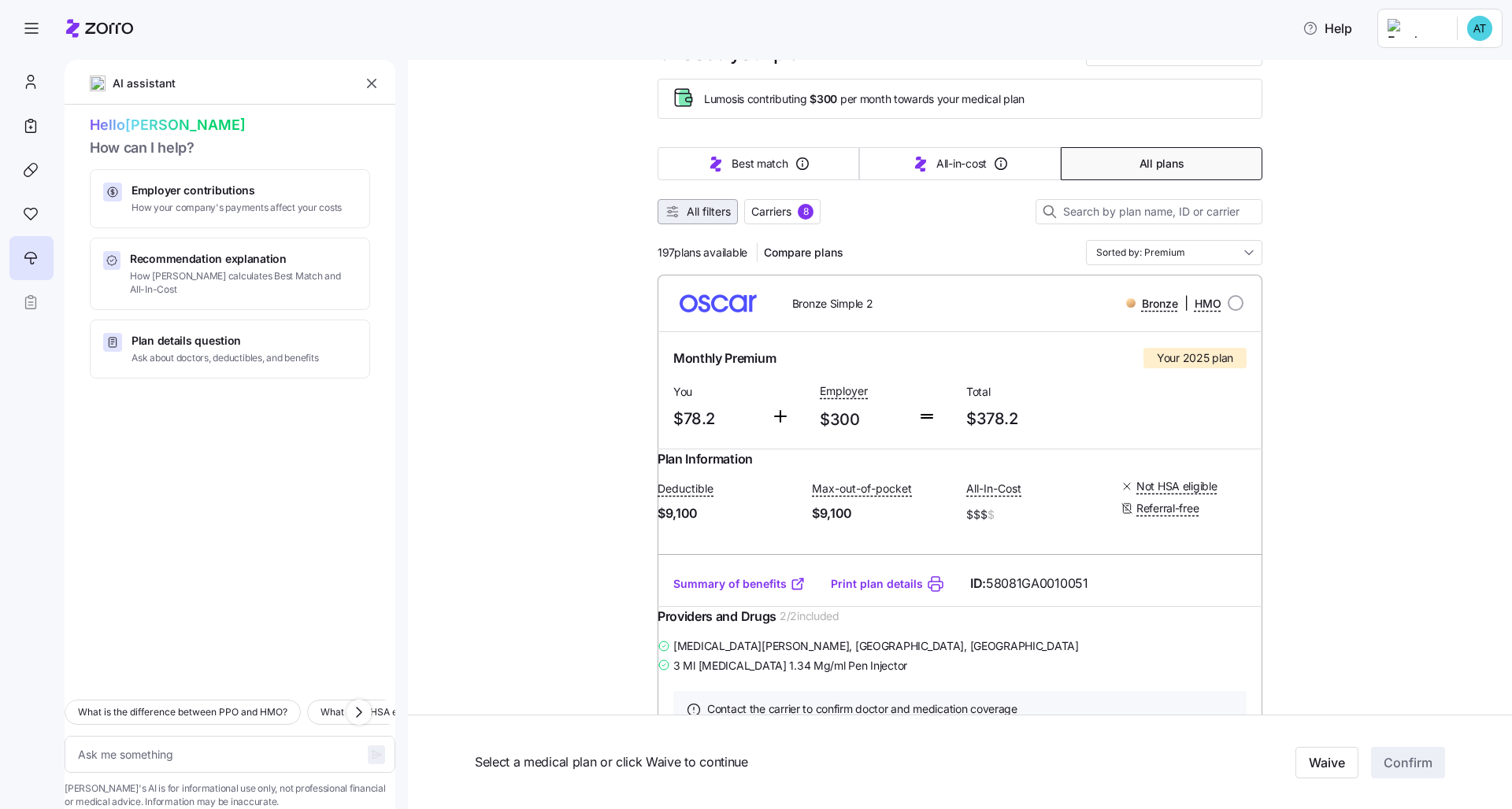
click at [692, 211] on span "All filters" at bounding box center [708, 212] width 44 height 16
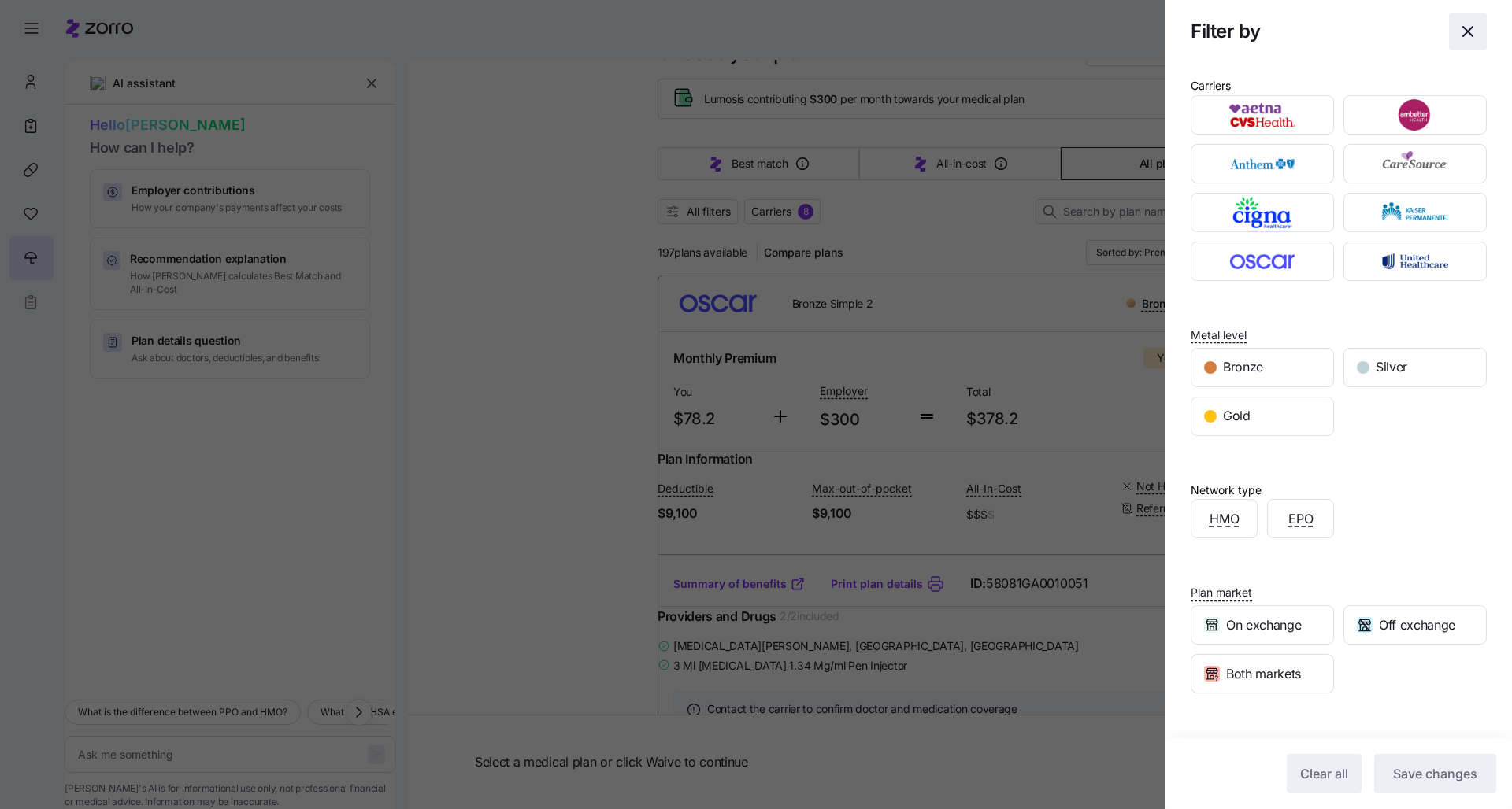
click at [756, 36] on icon "button" at bounding box center [1467, 31] width 19 height 19
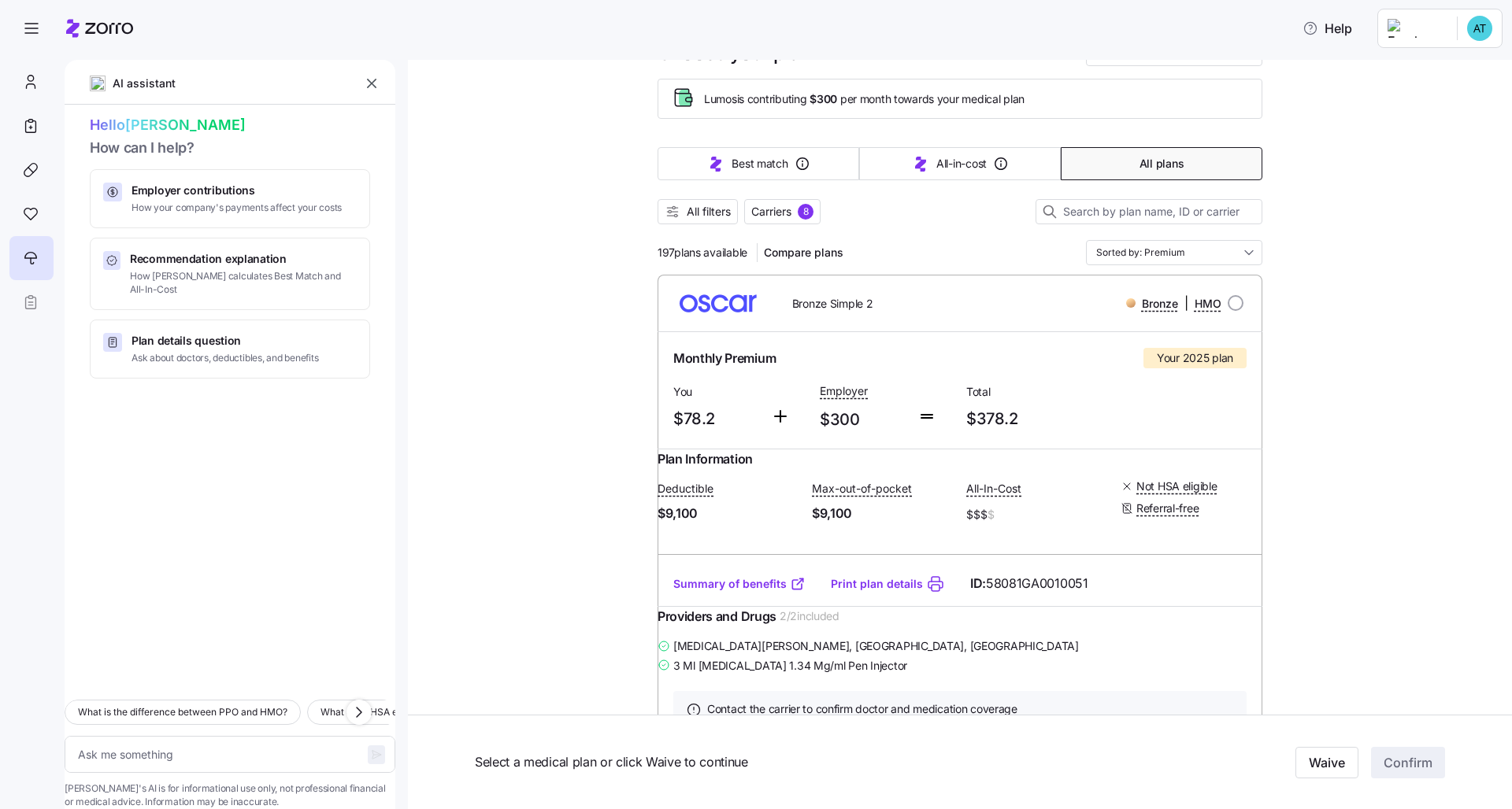
click at [249, 434] on div at bounding box center [230, 542] width 331 height 291
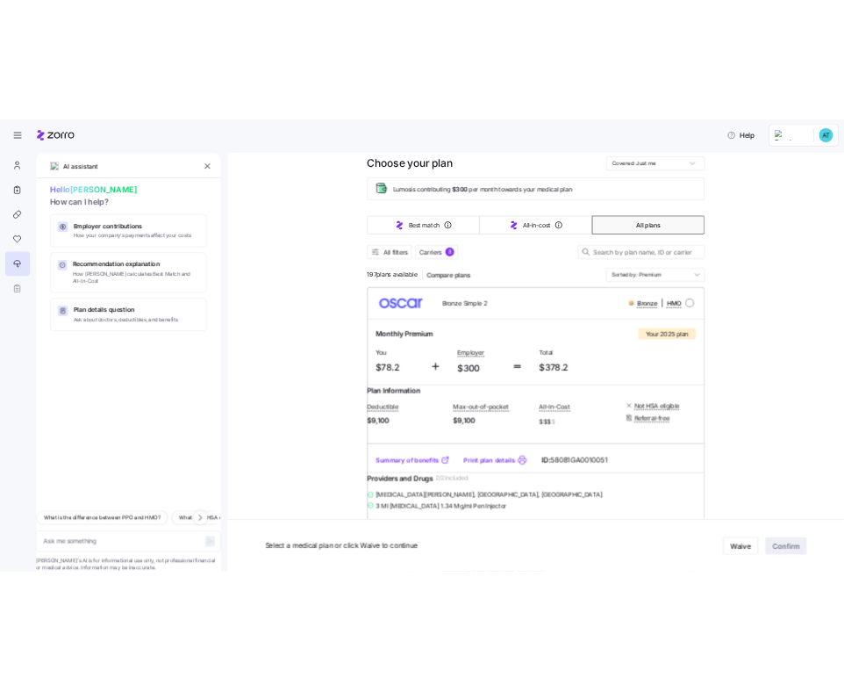
scroll to position [42, 0]
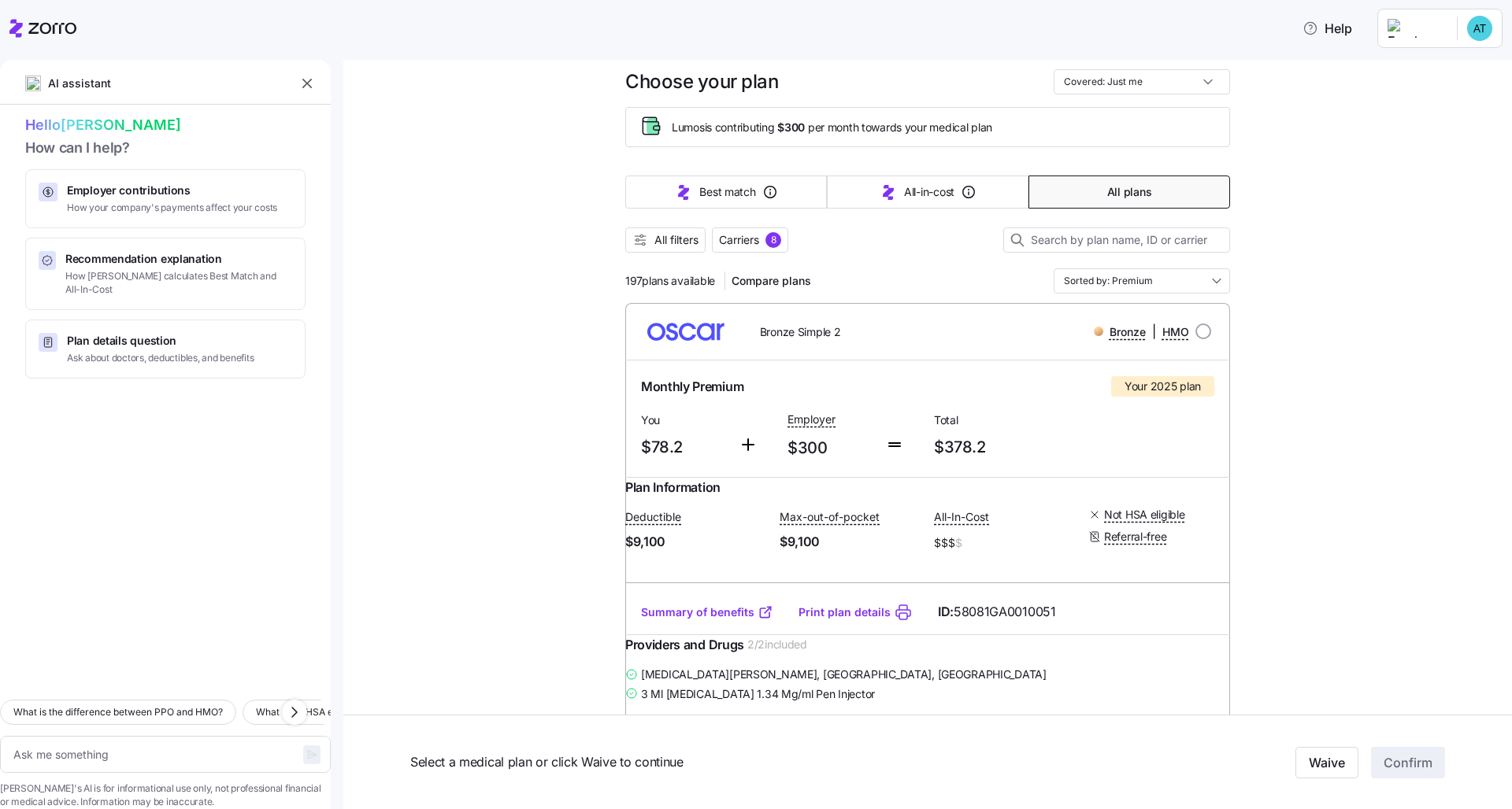
type textarea "x"
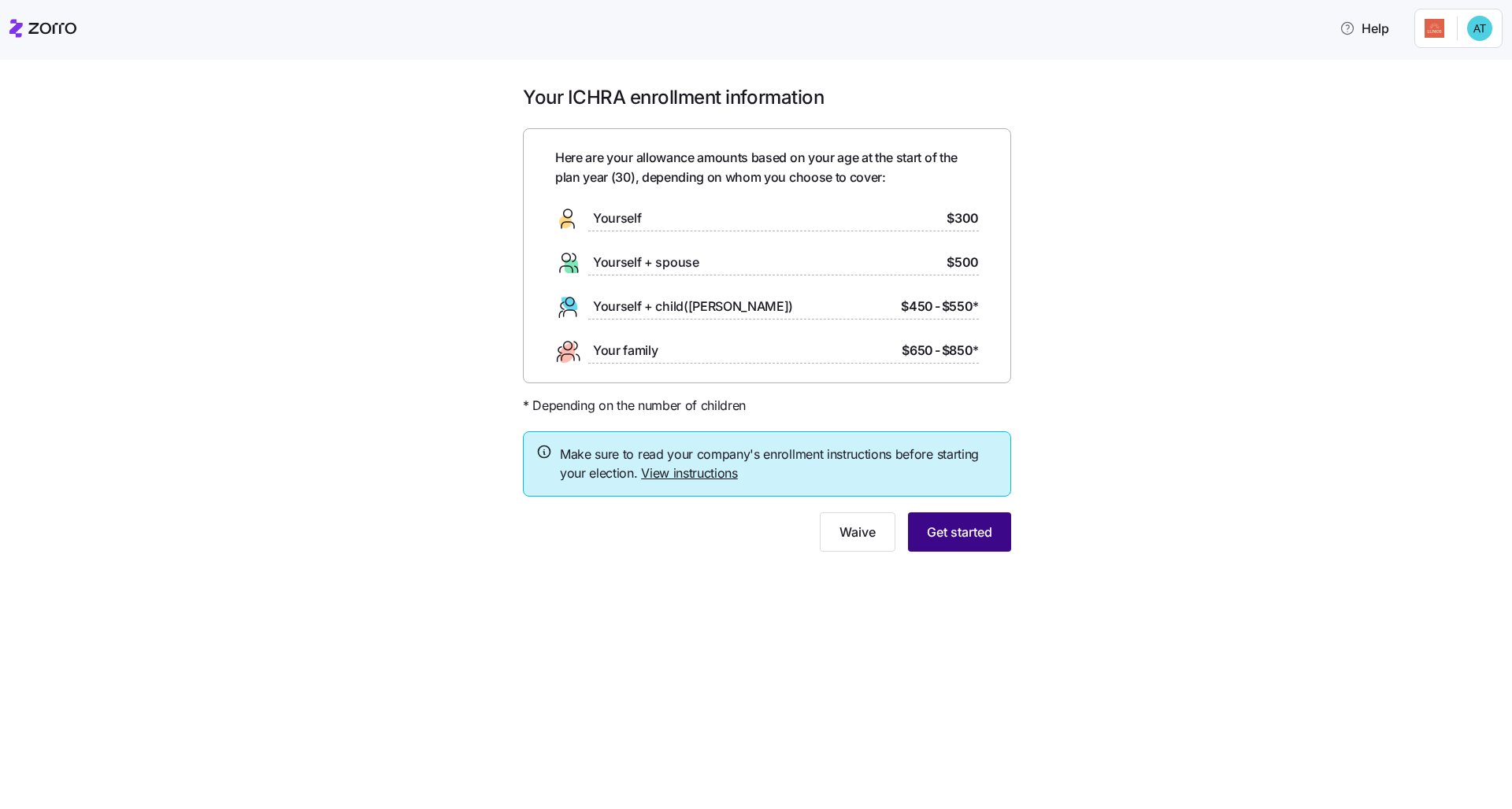
click at [756, 529] on span "Get started" at bounding box center [959, 532] width 66 height 19
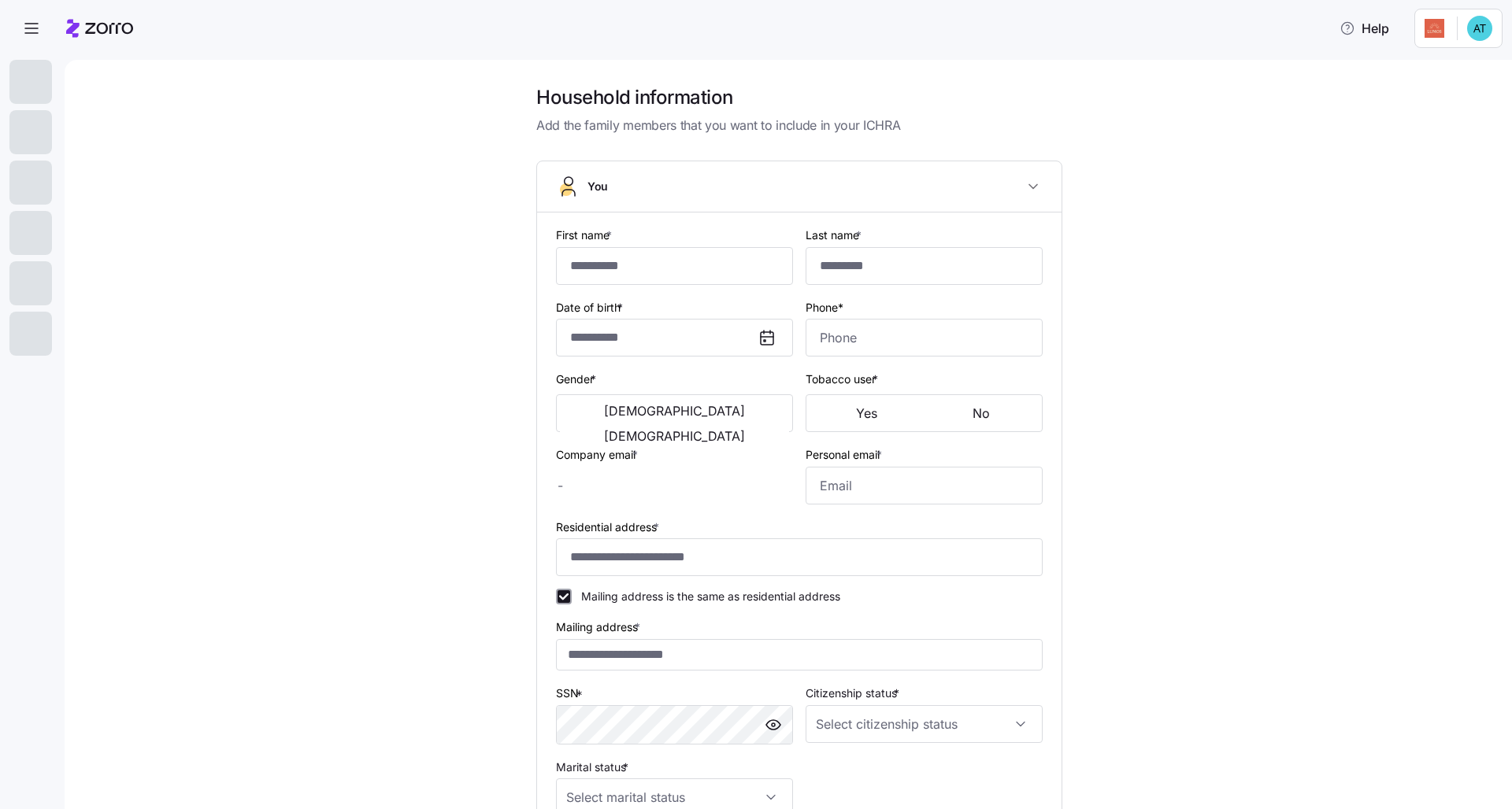
type input "******"
type input "********"
type input "[PERSON_NAME][EMAIL_ADDRESS][DOMAIN_NAME]"
type input "[EMAIL_ADDRESS][DOMAIN_NAME]"
type input "**********"
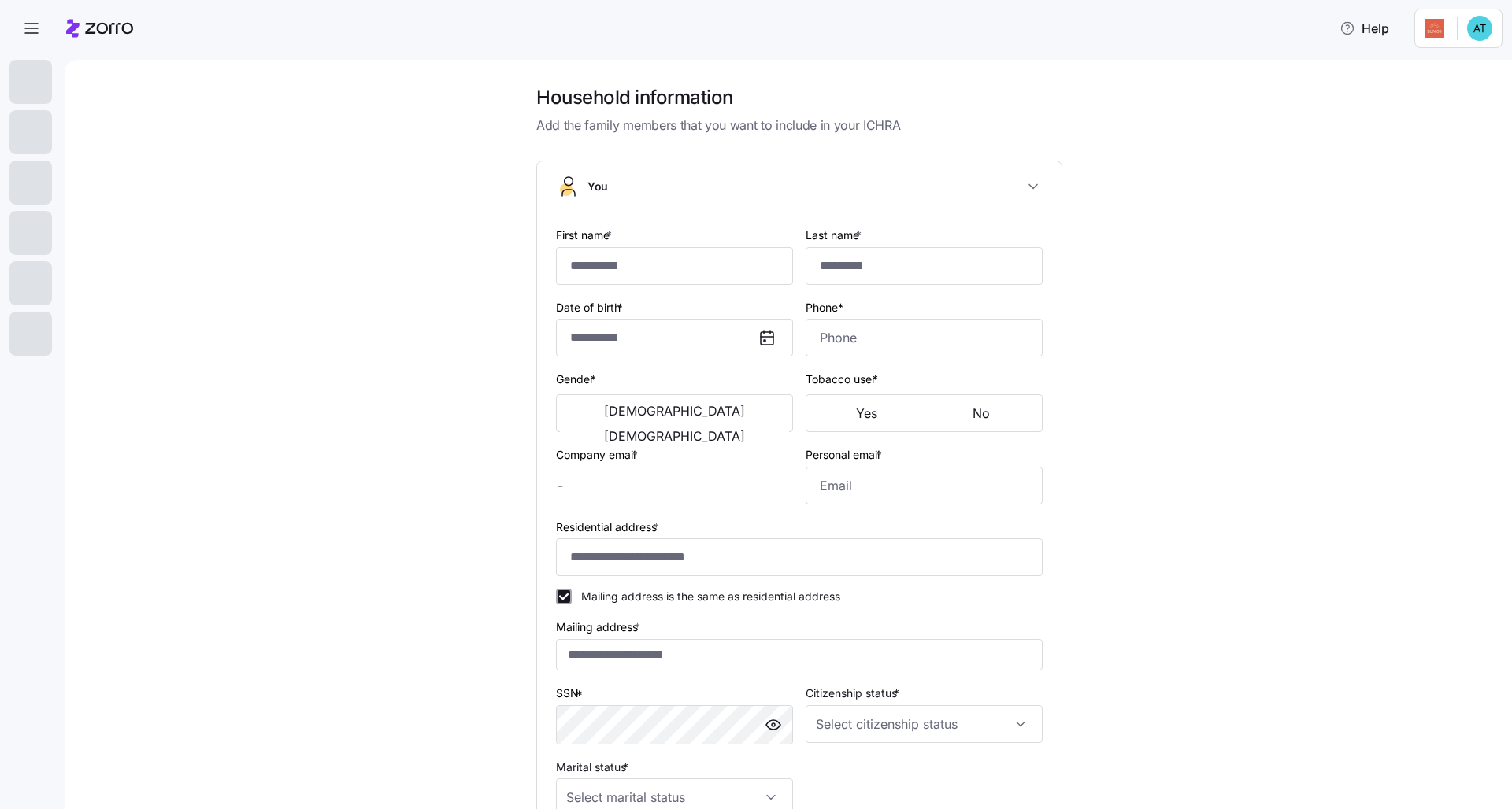
checkbox input "true"
type input "**********"
type input "[PHONE_NUMBER]"
type input "[DEMOGRAPHIC_DATA] citizen"
type input "Single"
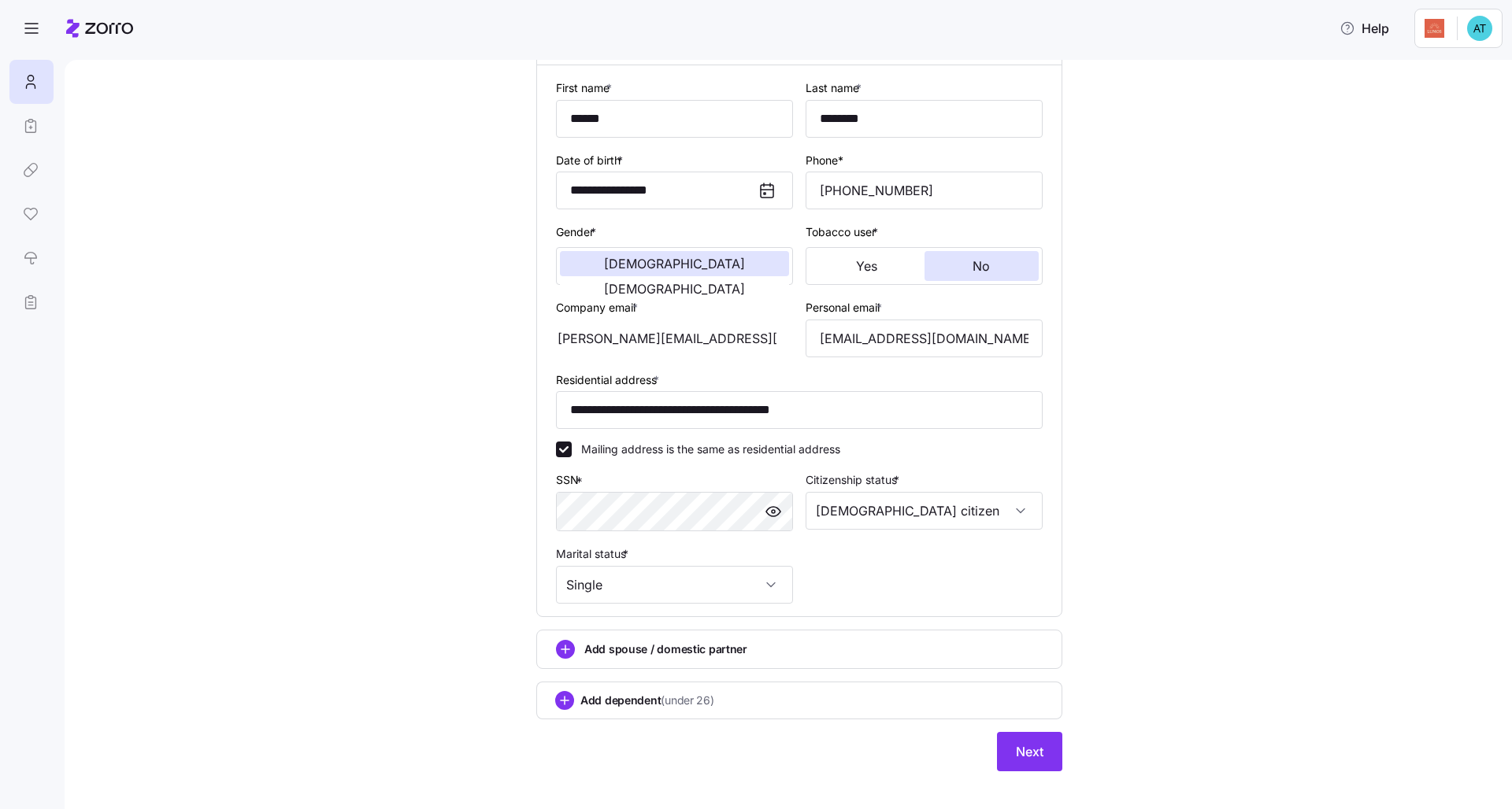
scroll to position [161, 0]
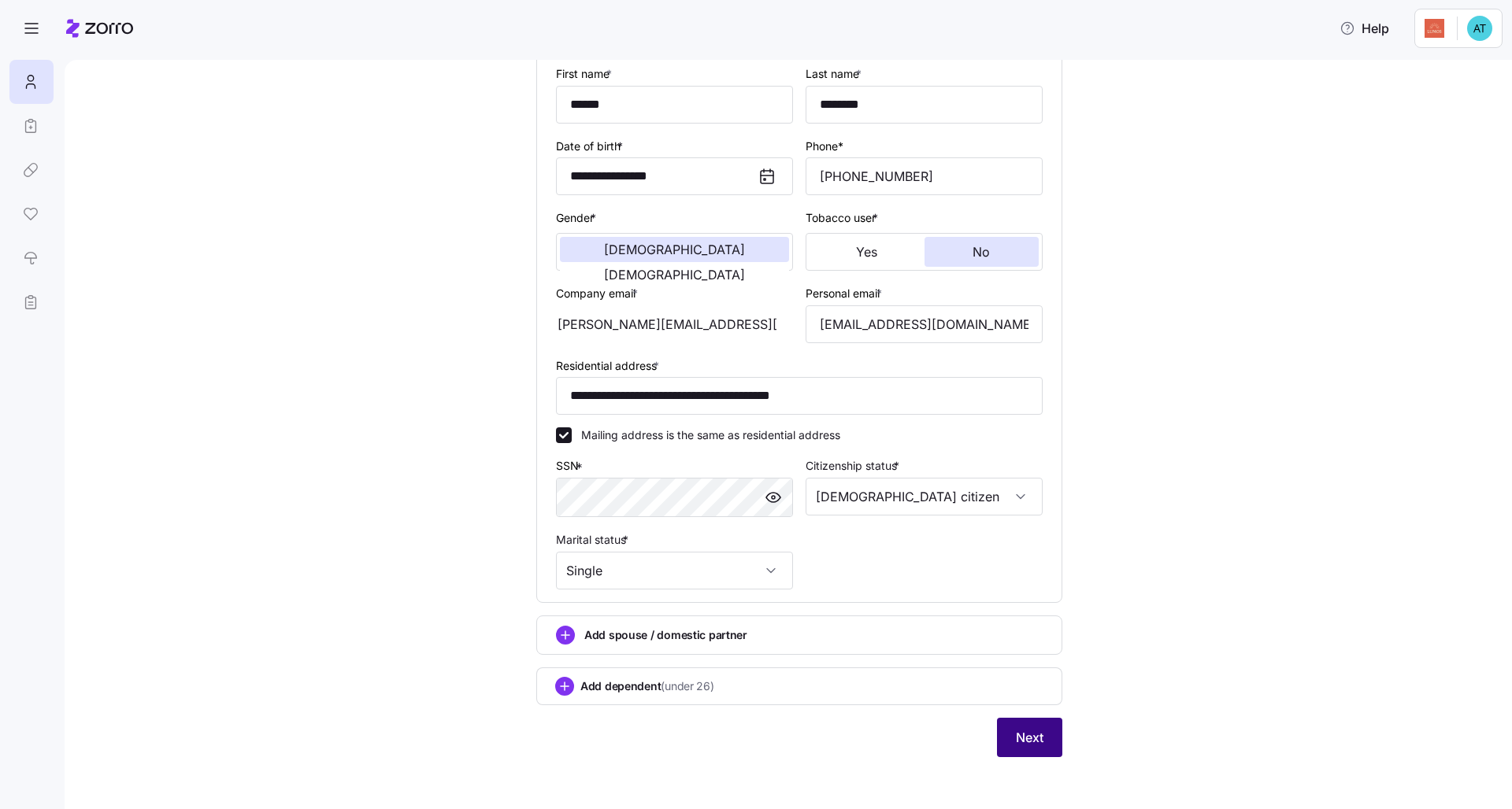
click at [756, 620] on button "Next" at bounding box center [1029, 737] width 66 height 39
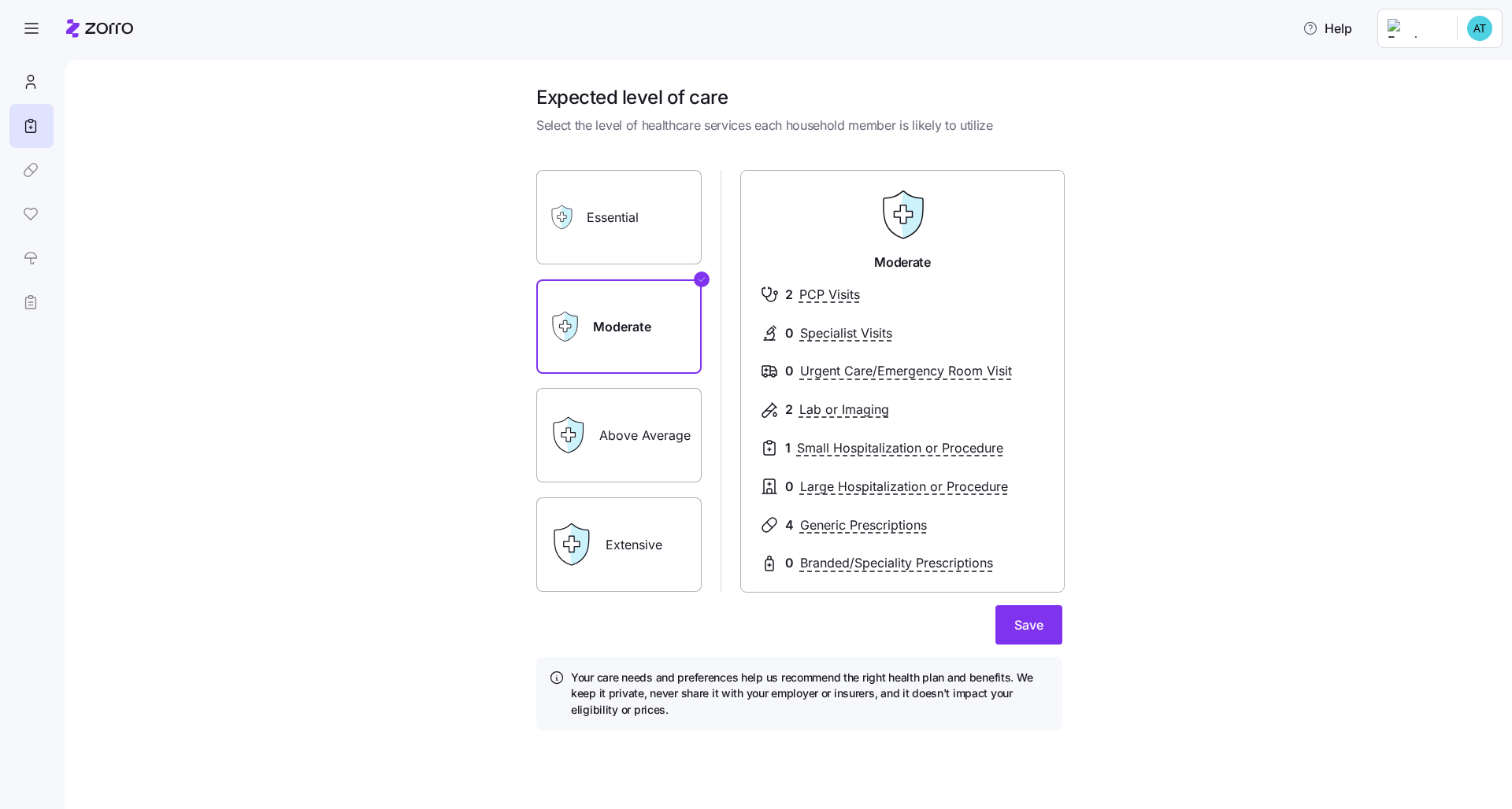
click at [651, 237] on label "Essential" at bounding box center [619, 217] width 165 height 94
click at [0, 0] on input "Essential" at bounding box center [0, 0] width 0 height 0
click at [648, 536] on label "Extensive" at bounding box center [619, 544] width 165 height 94
click at [0, 0] on input "Extensive" at bounding box center [0, 0] width 0 height 0
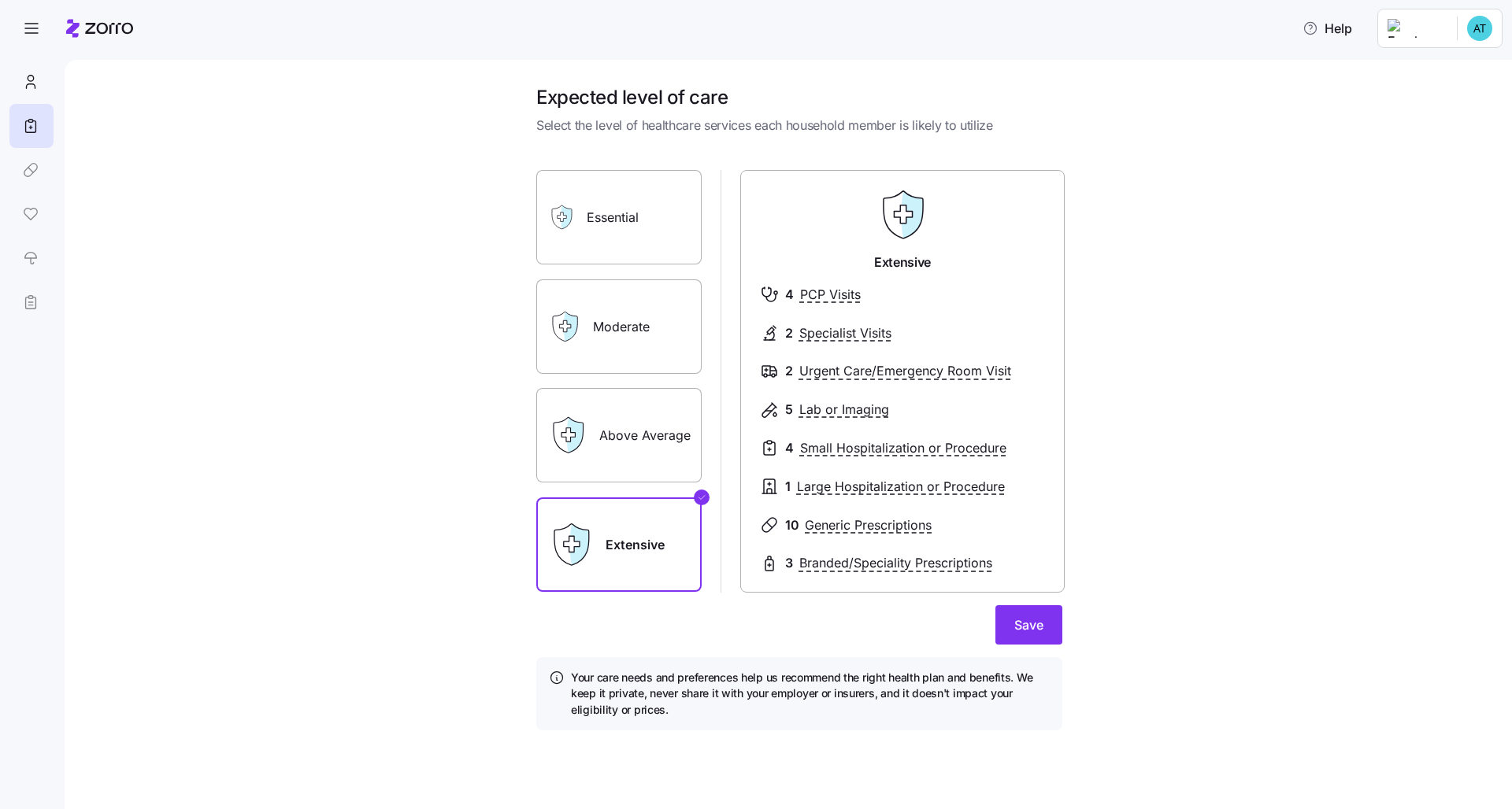
click at [634, 433] on label "Above Average" at bounding box center [619, 435] width 165 height 94
click at [0, 0] on input "Above Average" at bounding box center [0, 0] width 0 height 0
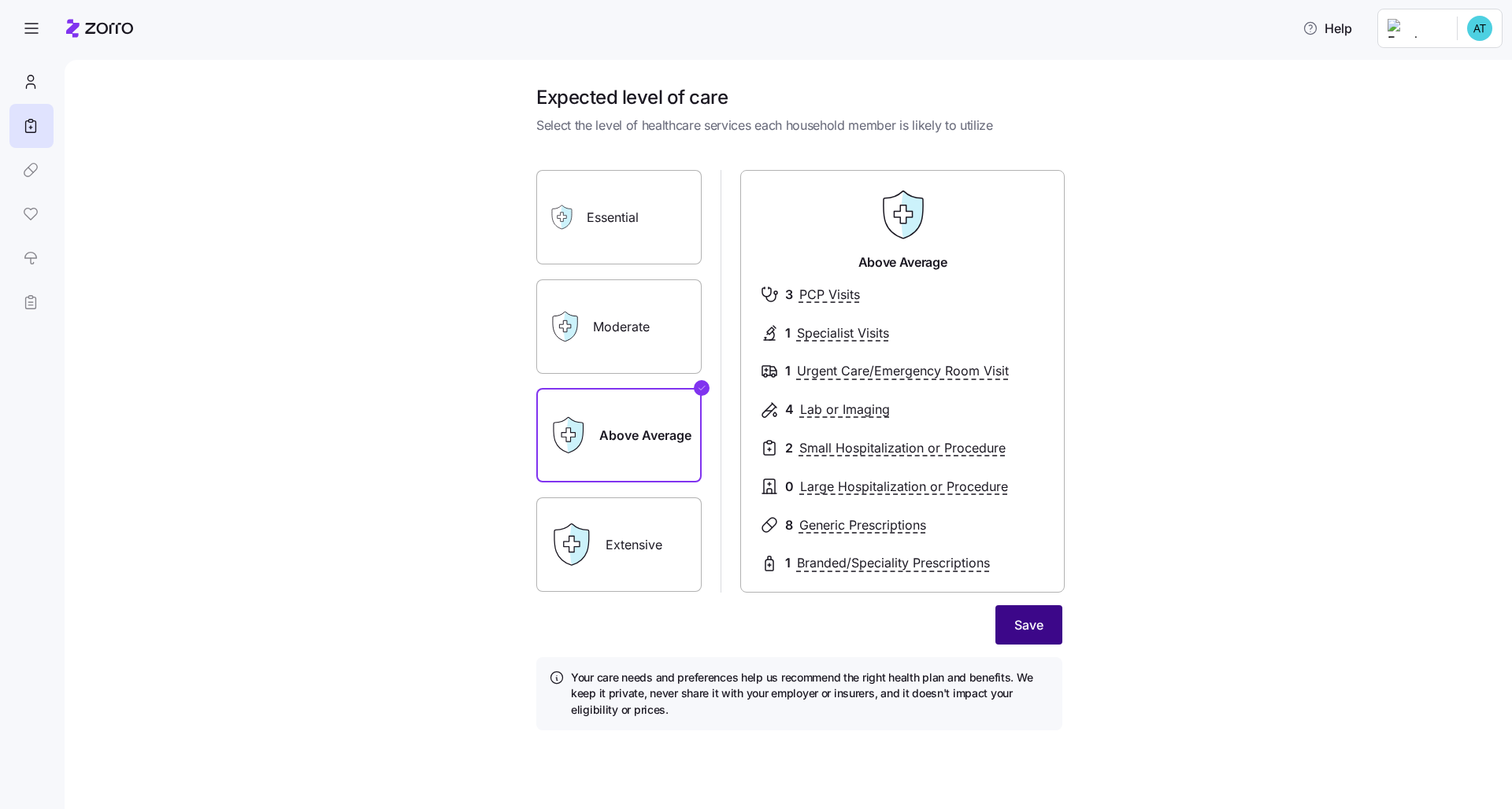
click at [756, 620] on button "Save" at bounding box center [1028, 625] width 67 height 39
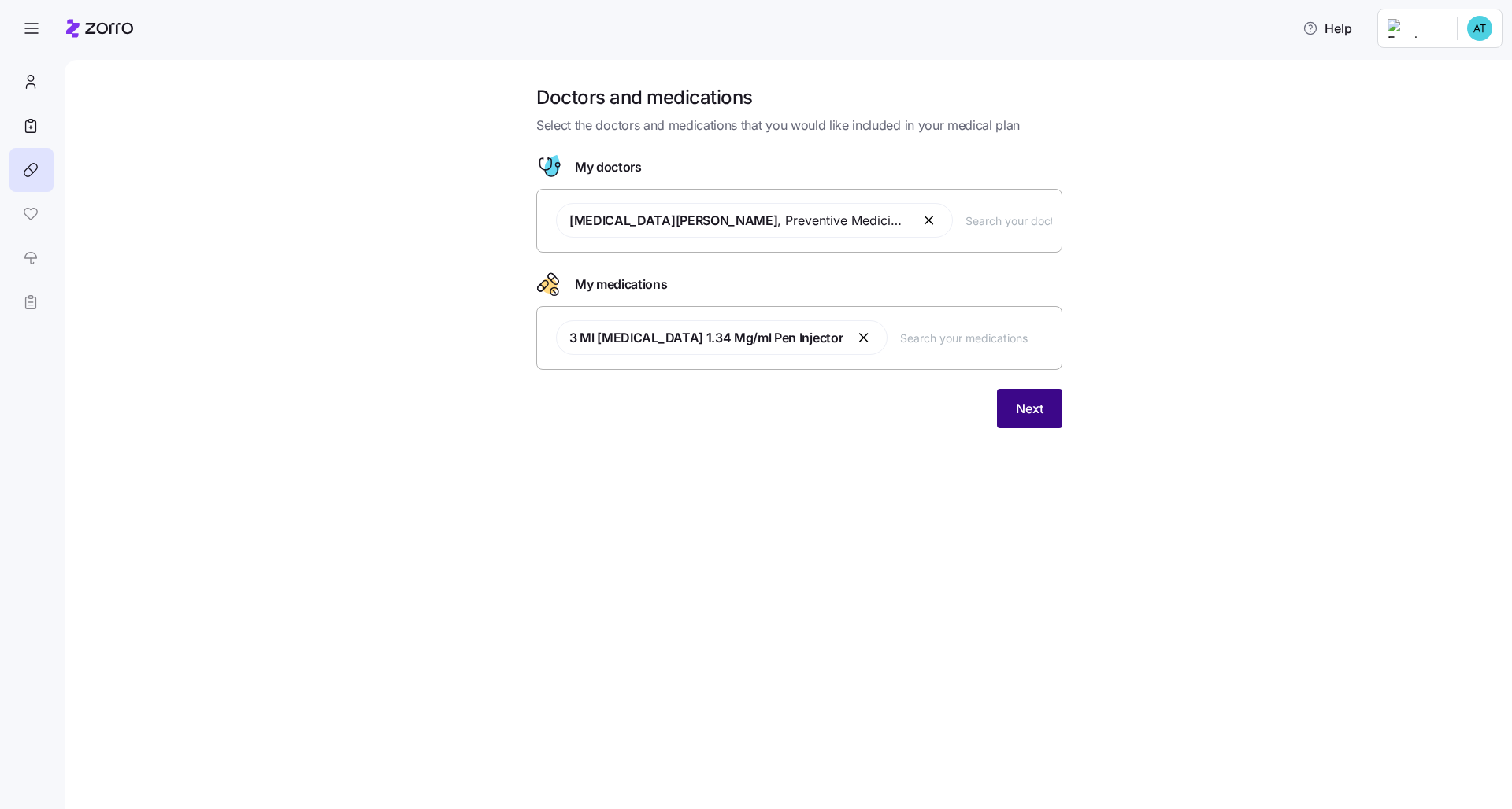
click at [756, 405] on button "Next" at bounding box center [1029, 409] width 66 height 39
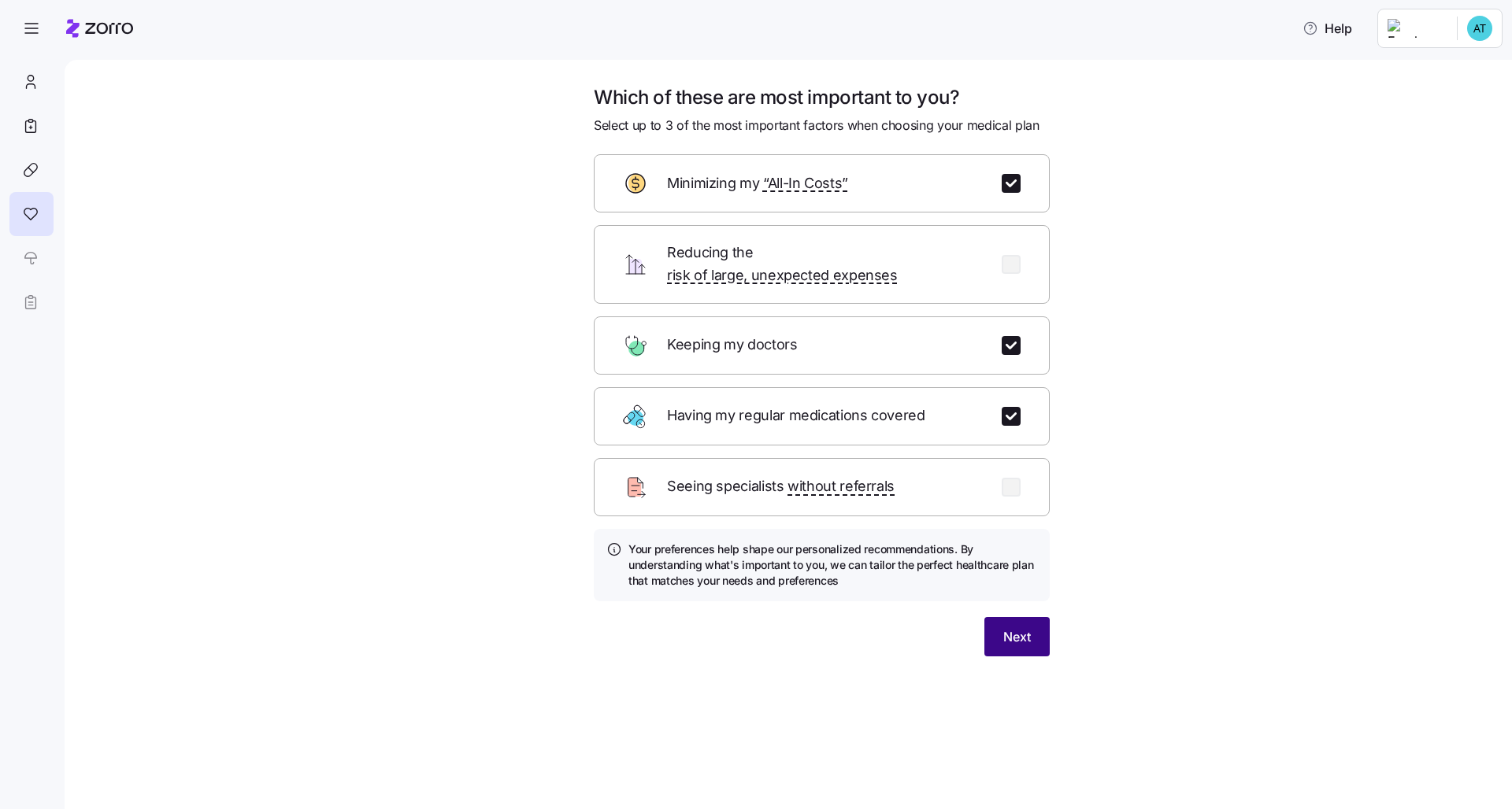
click at [756, 620] on span "Next" at bounding box center [1017, 636] width 28 height 19
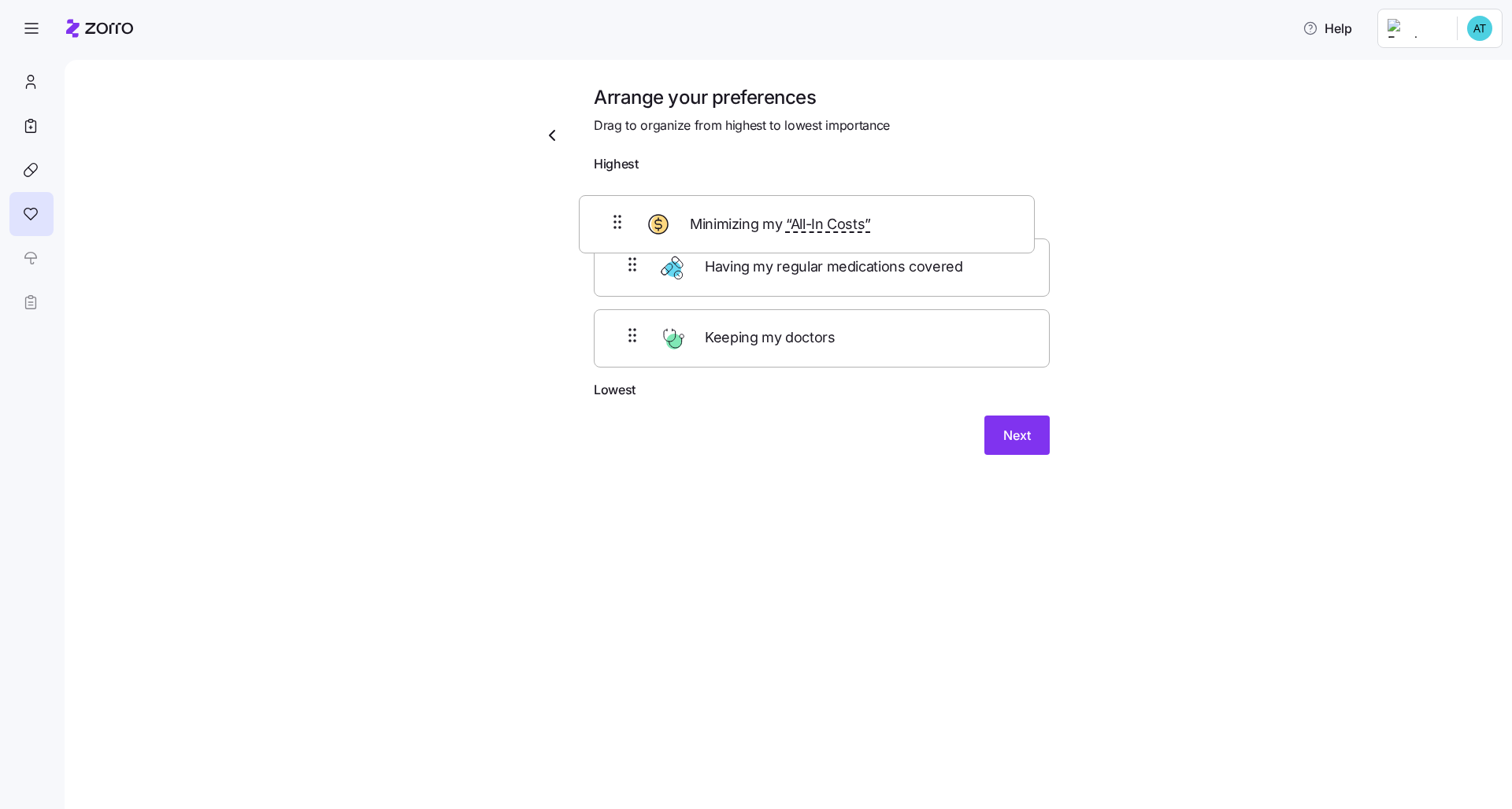
drag, startPoint x: 982, startPoint y: 291, endPoint x: 965, endPoint y: 227, distance: 66.2
click at [756, 229] on div "Having my regular medications covered Minimizing my “All-In Costs” Keeping my d…" at bounding box center [822, 280] width 456 height 200
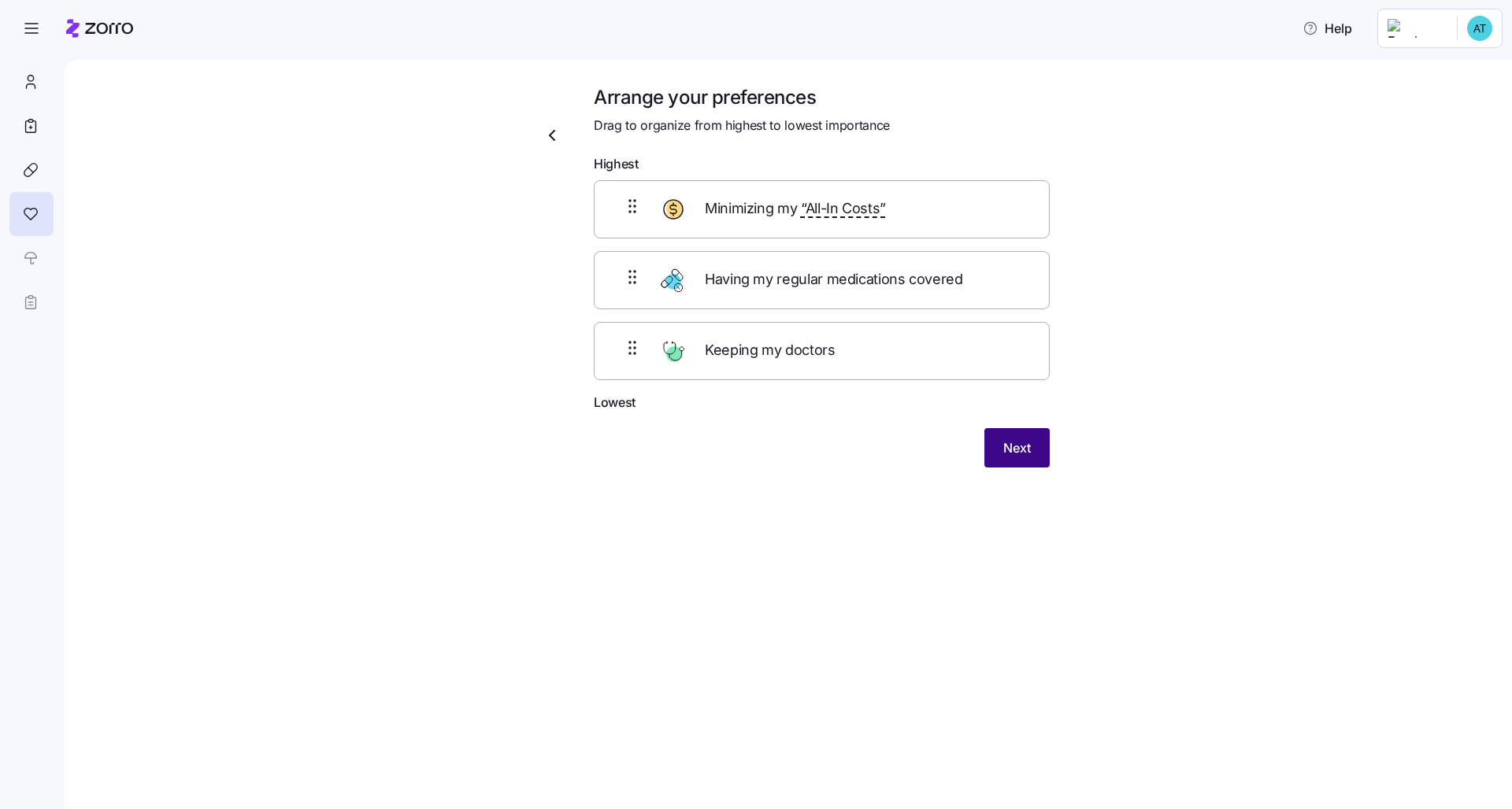
click at [756, 442] on button "Next" at bounding box center [1017, 448] width 66 height 39
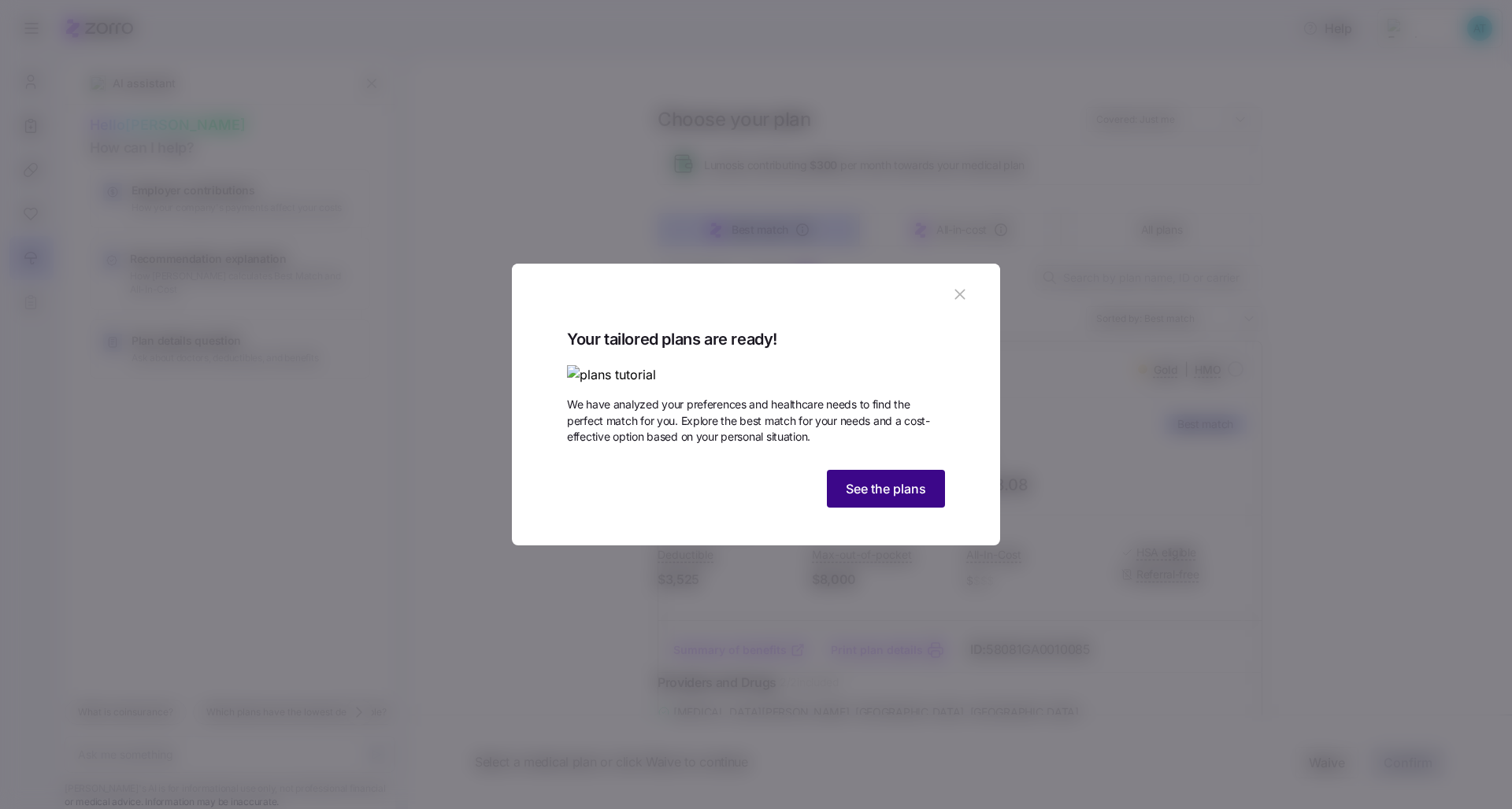
click at [756, 499] on span "See the plans" at bounding box center [887, 488] width 81 height 19
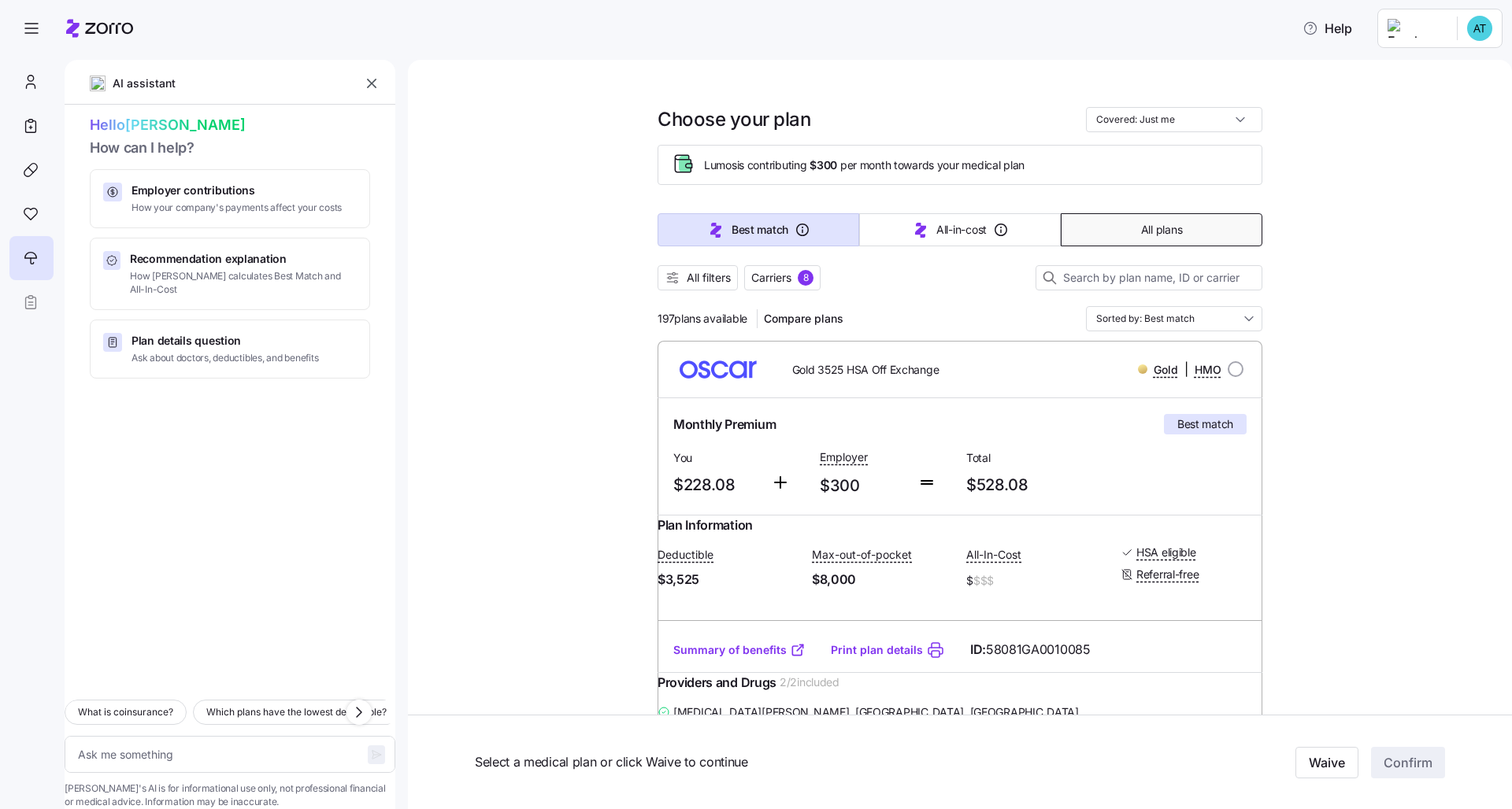
click at [756, 231] on span "All plans" at bounding box center [1162, 230] width 41 height 16
type textarea "x"
type input "Sorted by: Premium"
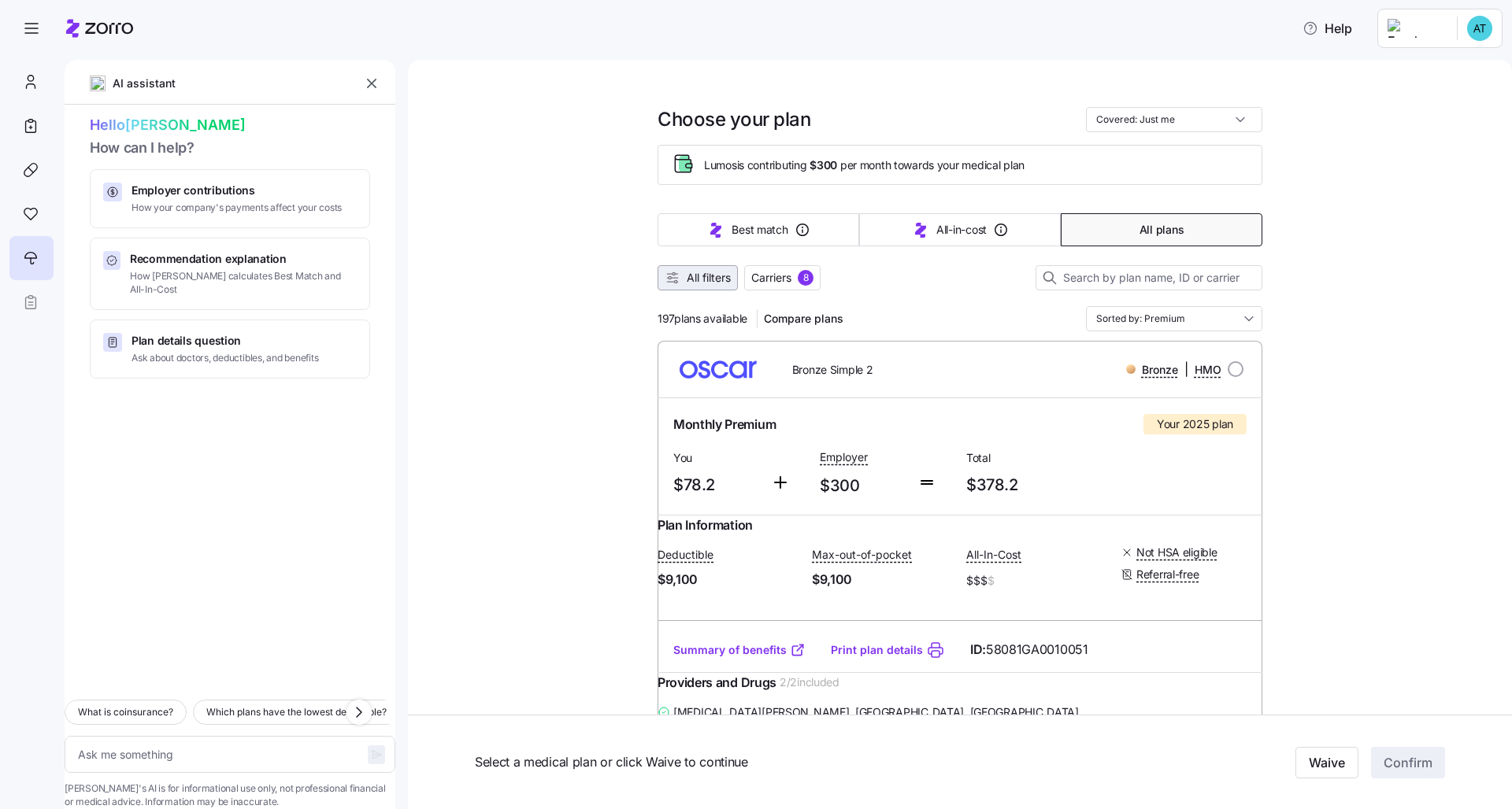
click at [704, 283] on span "All filters" at bounding box center [708, 278] width 44 height 16
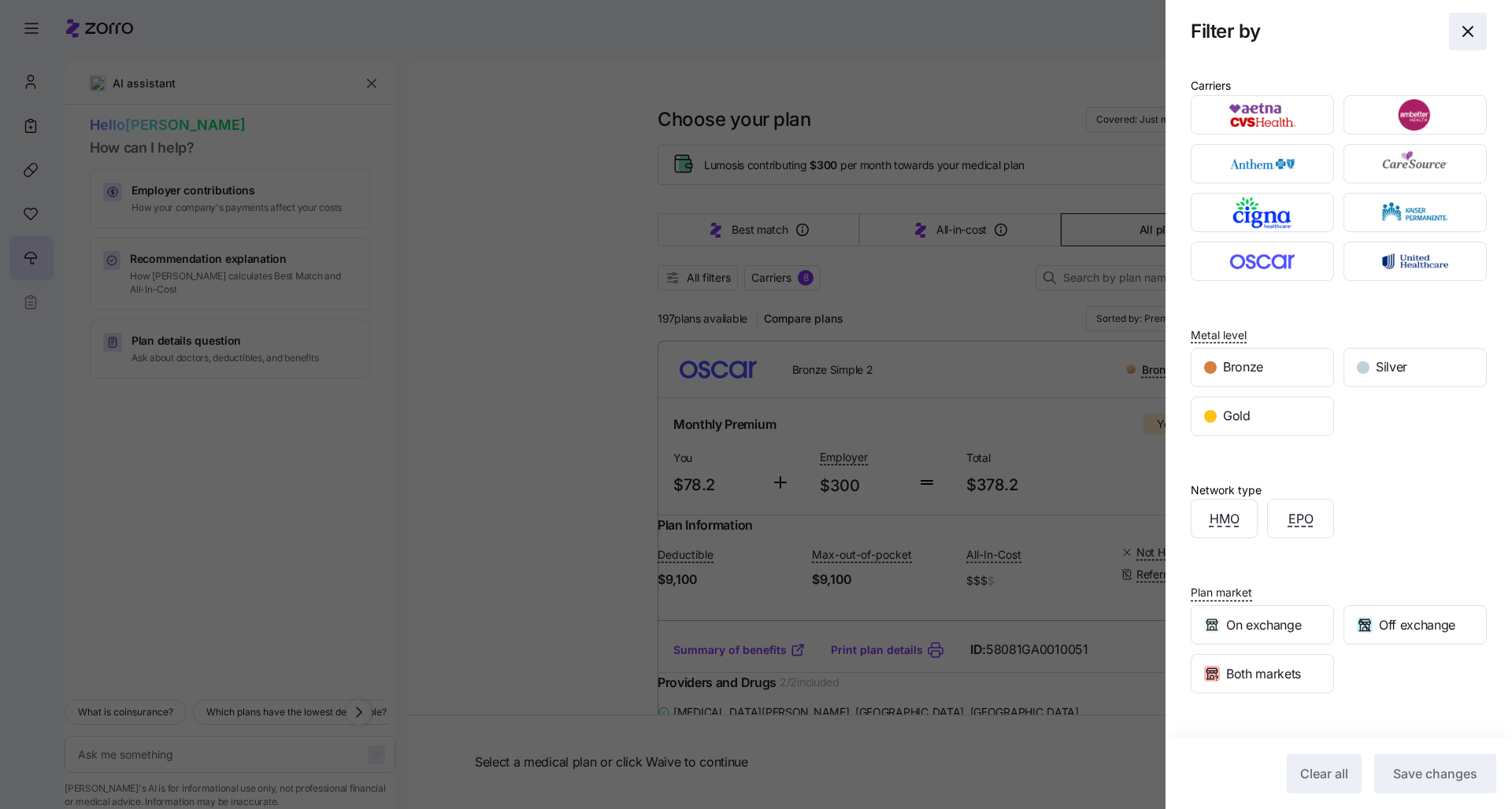
click at [756, 35] on icon "button" at bounding box center [1467, 31] width 19 height 19
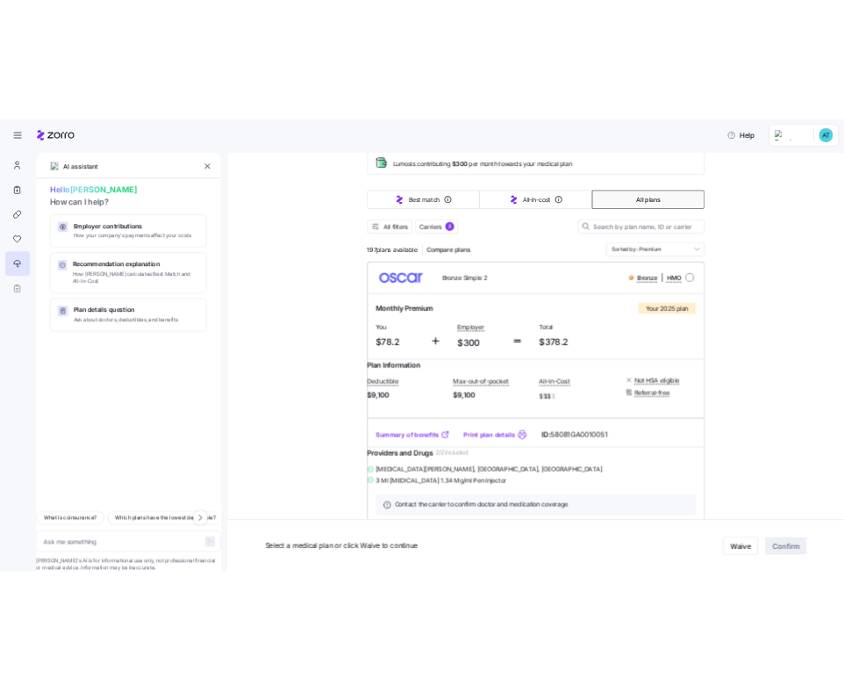
scroll to position [111, 0]
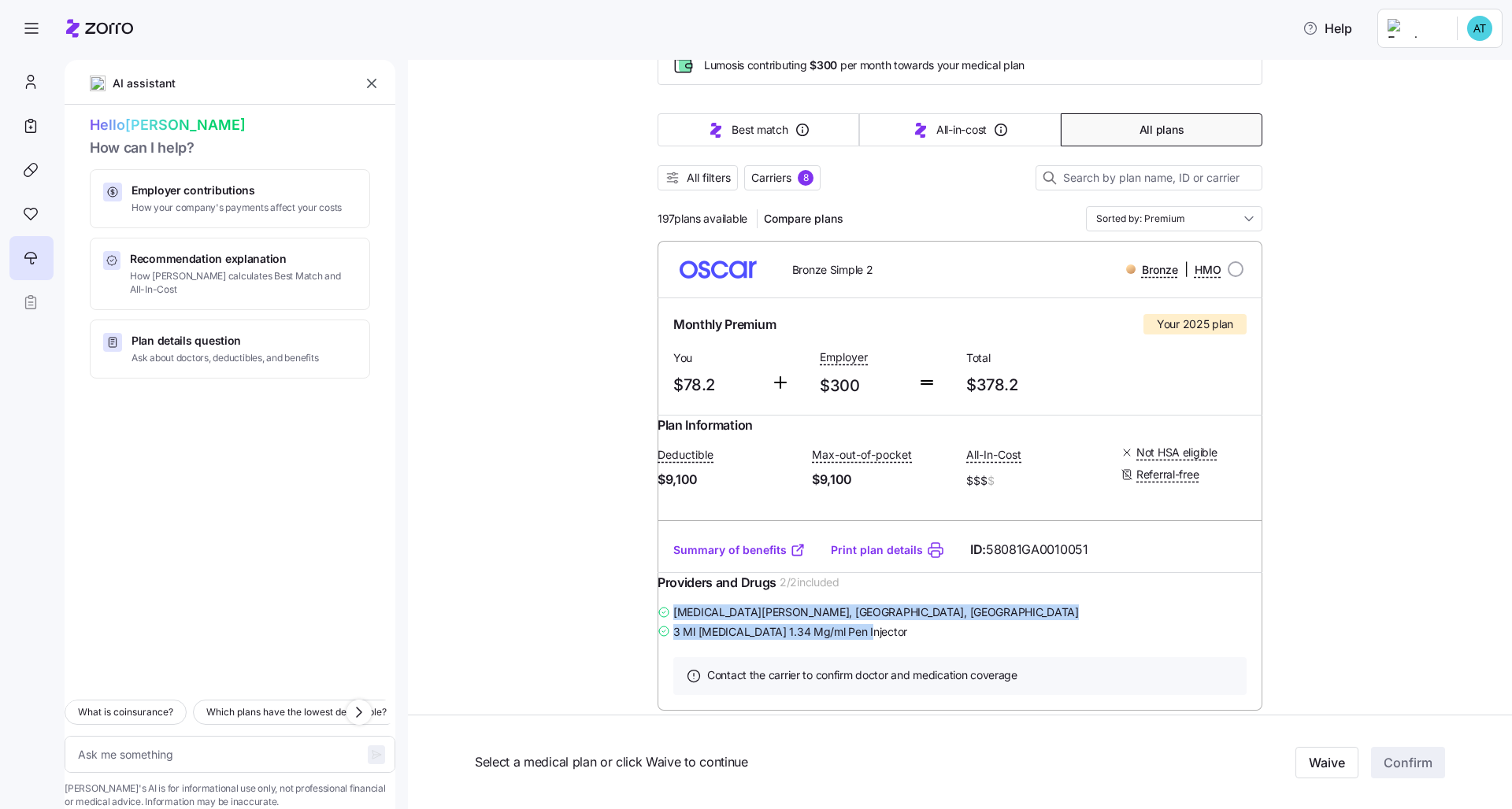
drag, startPoint x: 887, startPoint y: 667, endPoint x: 666, endPoint y: 647, distance: 221.9
click at [666, 620] on div "[MEDICAL_DATA][PERSON_NAME] , [GEOGRAPHIC_DATA], [GEOGRAPHIC_DATA] 3 Ml [MEDICA…" at bounding box center [960, 622] width 605 height 39
click at [482, 17] on div "Help" at bounding box center [756, 28] width 1493 height 44
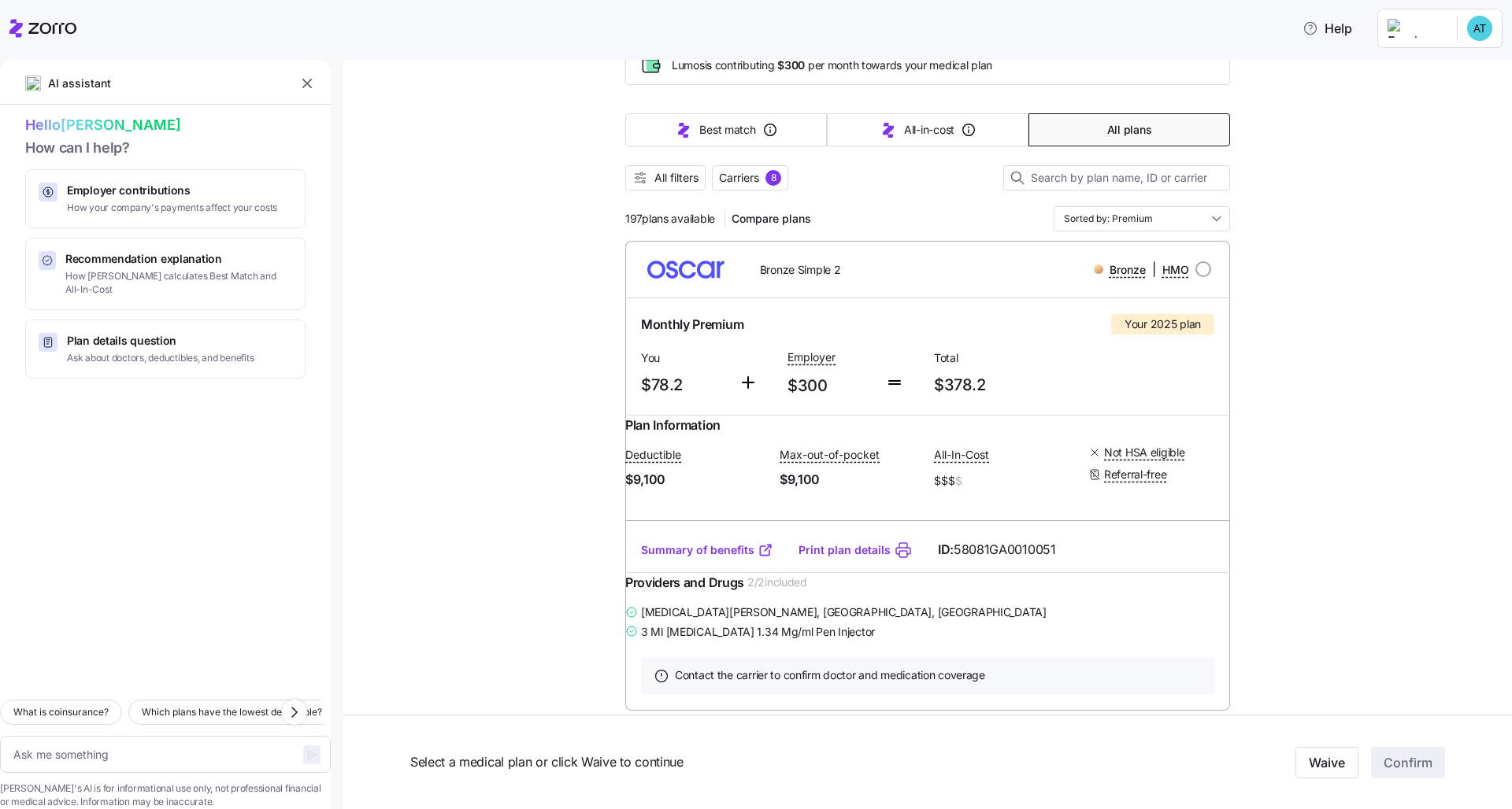
type textarea "x"
